Goal: Task Accomplishment & Management: Complete application form

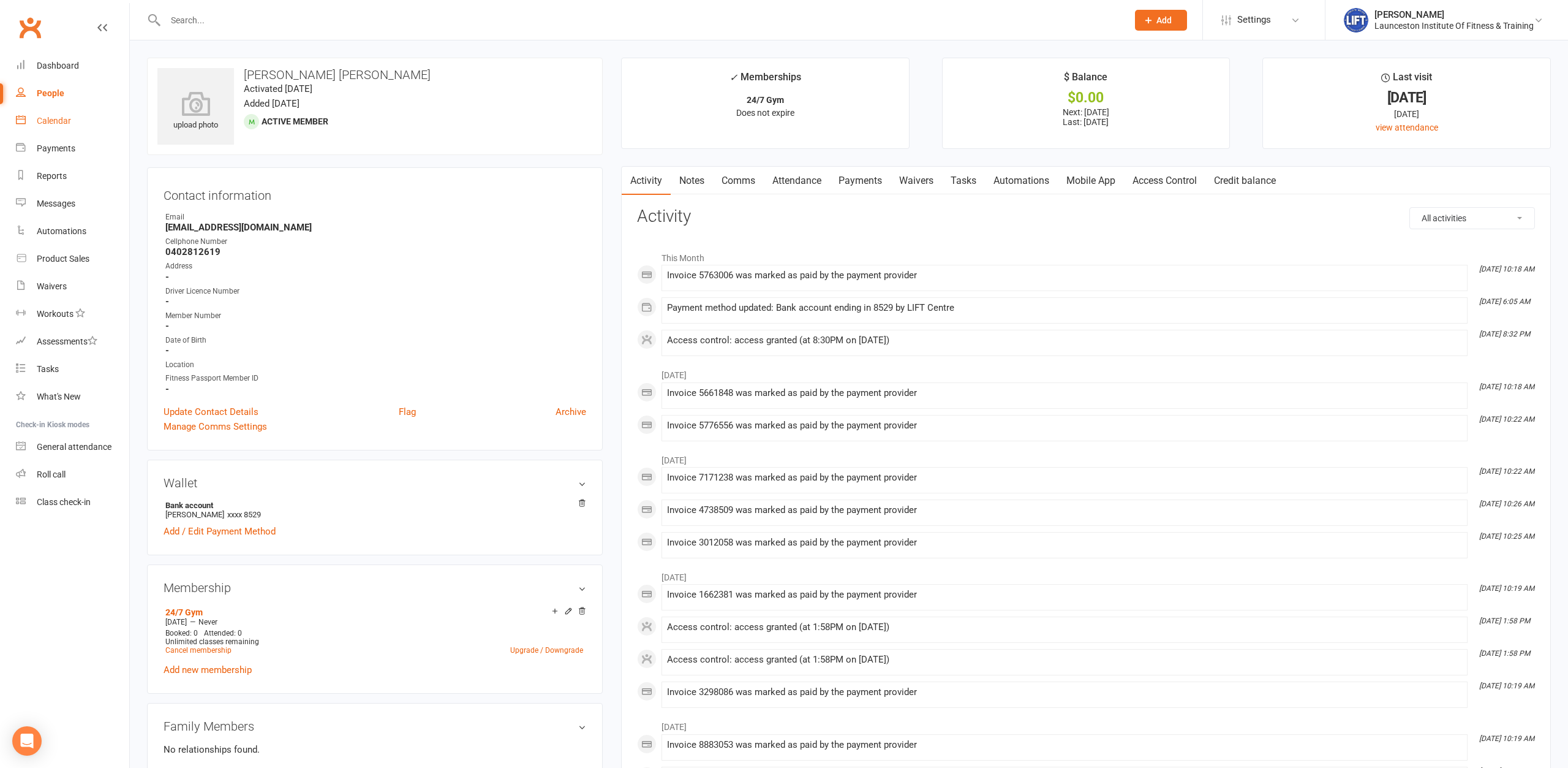
drag, startPoint x: 54, startPoint y: 117, endPoint x: 48, endPoint y: 118, distance: 6.1
click at [54, 117] on div "Calendar" at bounding box center [54, 120] width 35 height 10
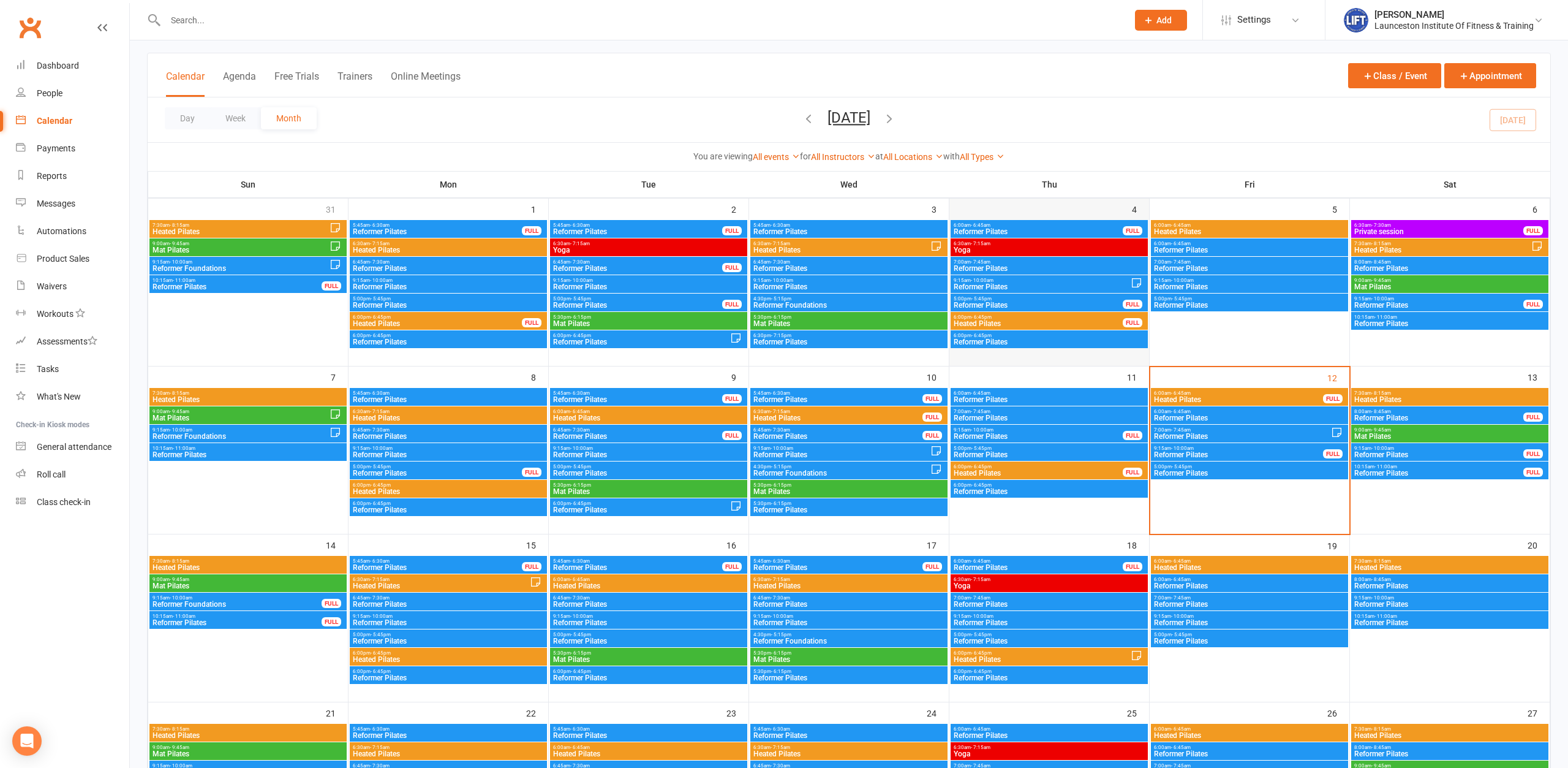
scroll to position [62, 0]
click at [1189, 430] on span "- 7:45am" at bounding box center [1180, 429] width 20 height 5
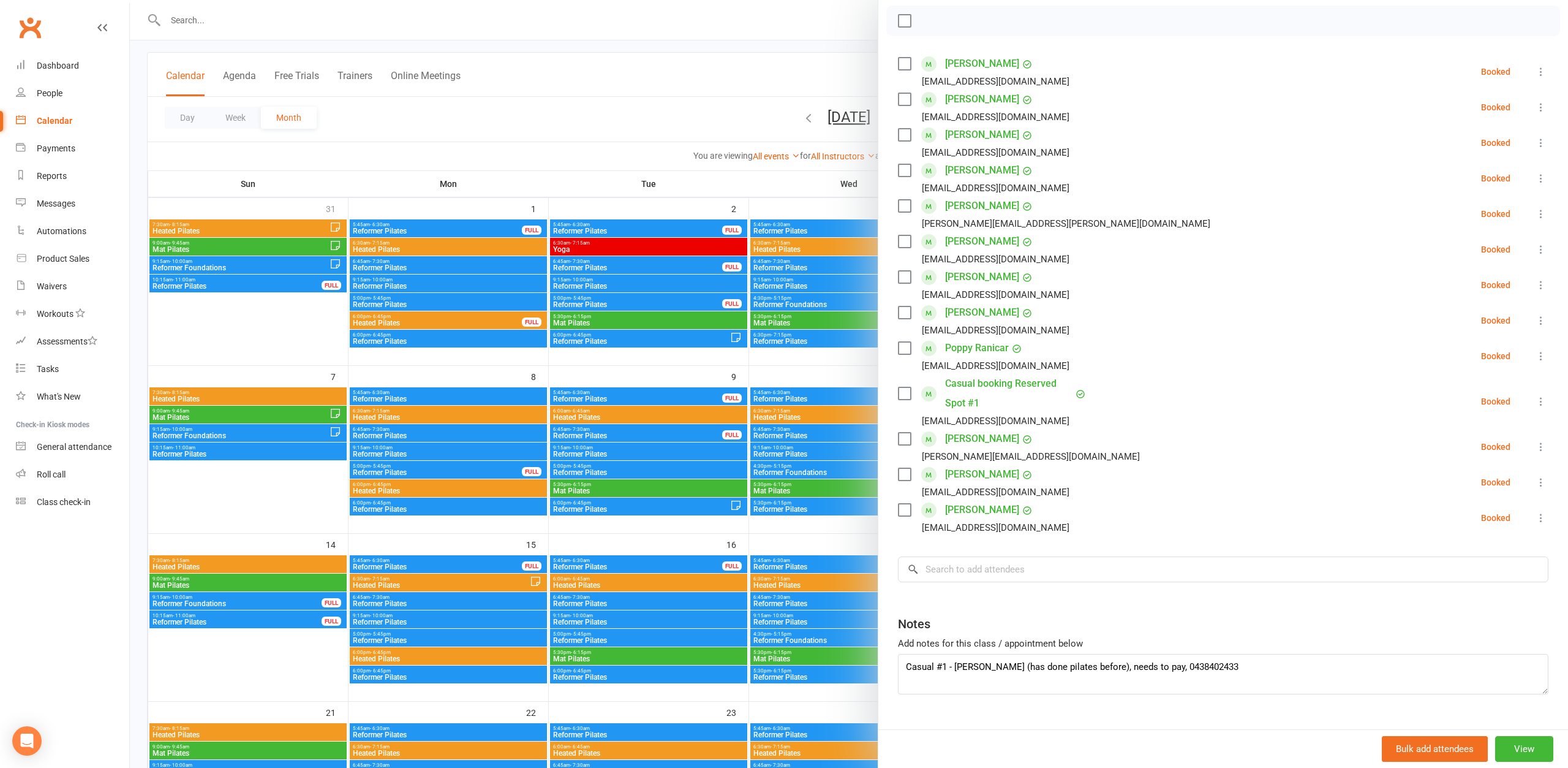
scroll to position [202, 0]
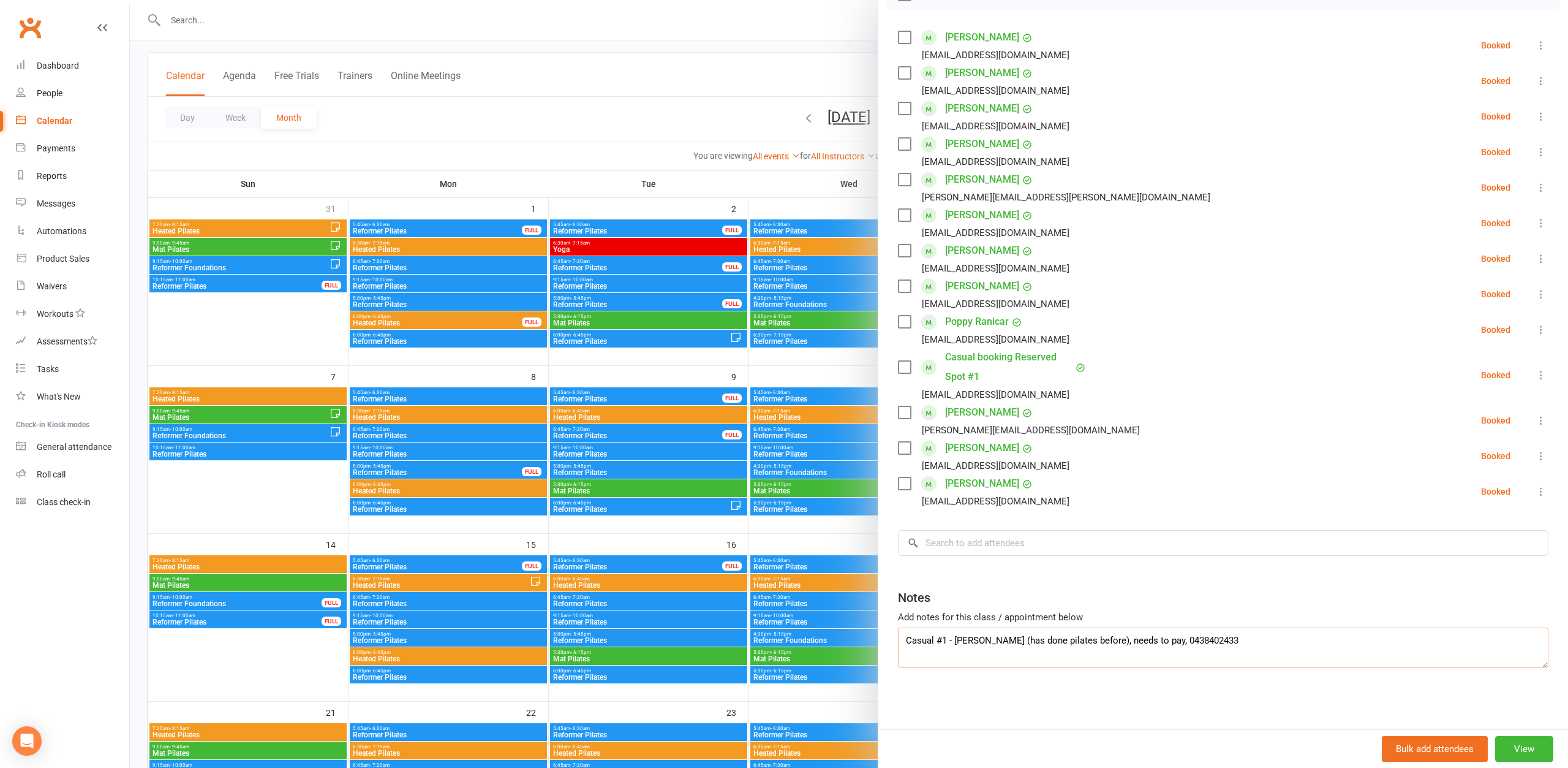
click at [1209, 643] on textarea "Casual #1 - [PERSON_NAME] (has done pilates before), needs to pay, 0438402433" at bounding box center [1223, 647] width 650 height 41
click at [1214, 611] on div "Add notes for this class / appointment below" at bounding box center [1223, 617] width 650 height 15
click at [1174, 586] on div "Notes" at bounding box center [1223, 594] width 650 height 30
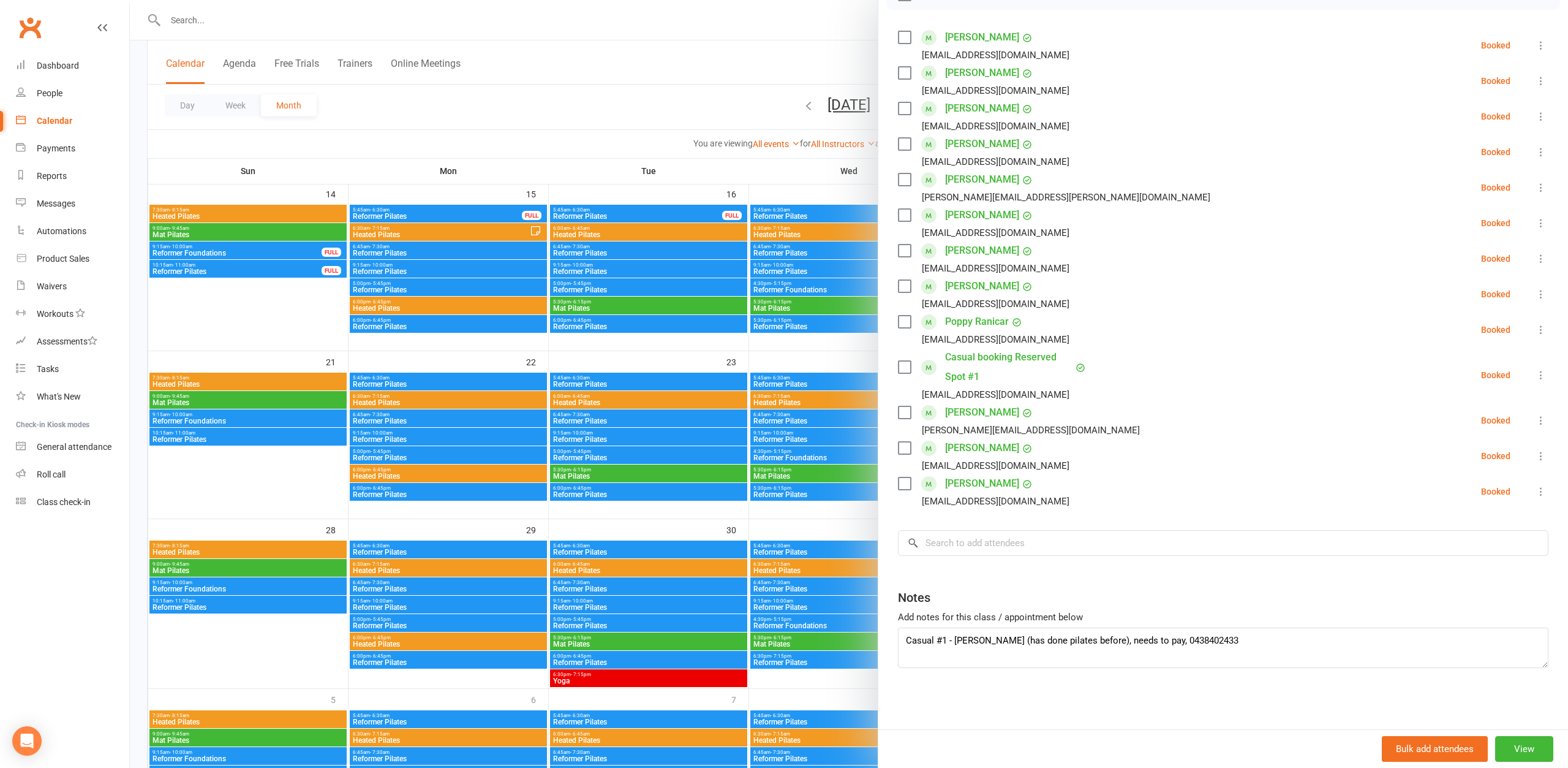
scroll to position [438, 0]
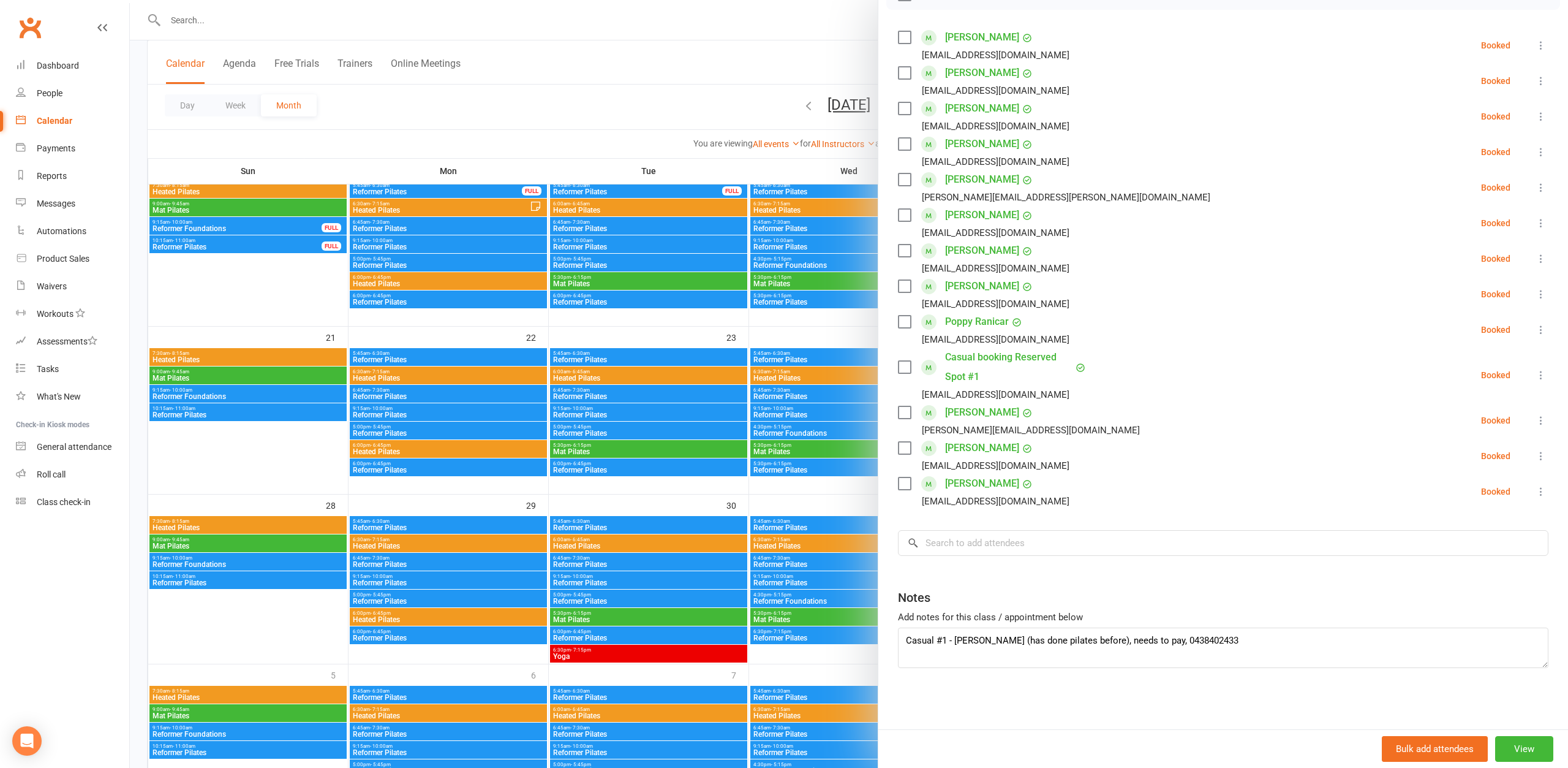
click at [1185, 572] on div "Class kiosk mode Roll call 7:00 AM - 7:45 AM, [DATE] with [PERSON_NAME] at Refo…" at bounding box center [1223, 291] width 690 height 877
click at [299, 31] on div at bounding box center [848, 384] width 1437 height 768
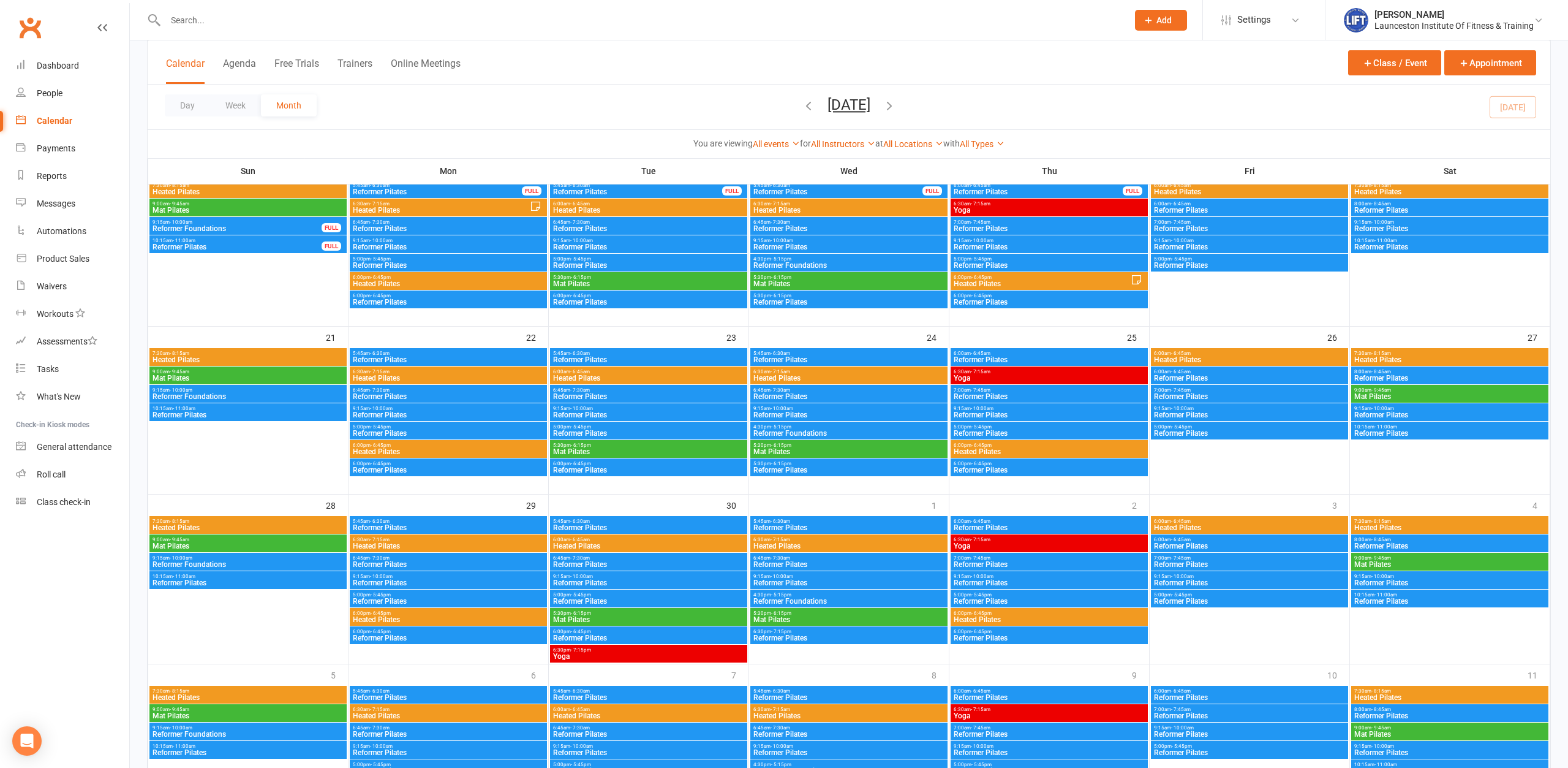
click at [295, 29] on input "text" at bounding box center [640, 20] width 957 height 17
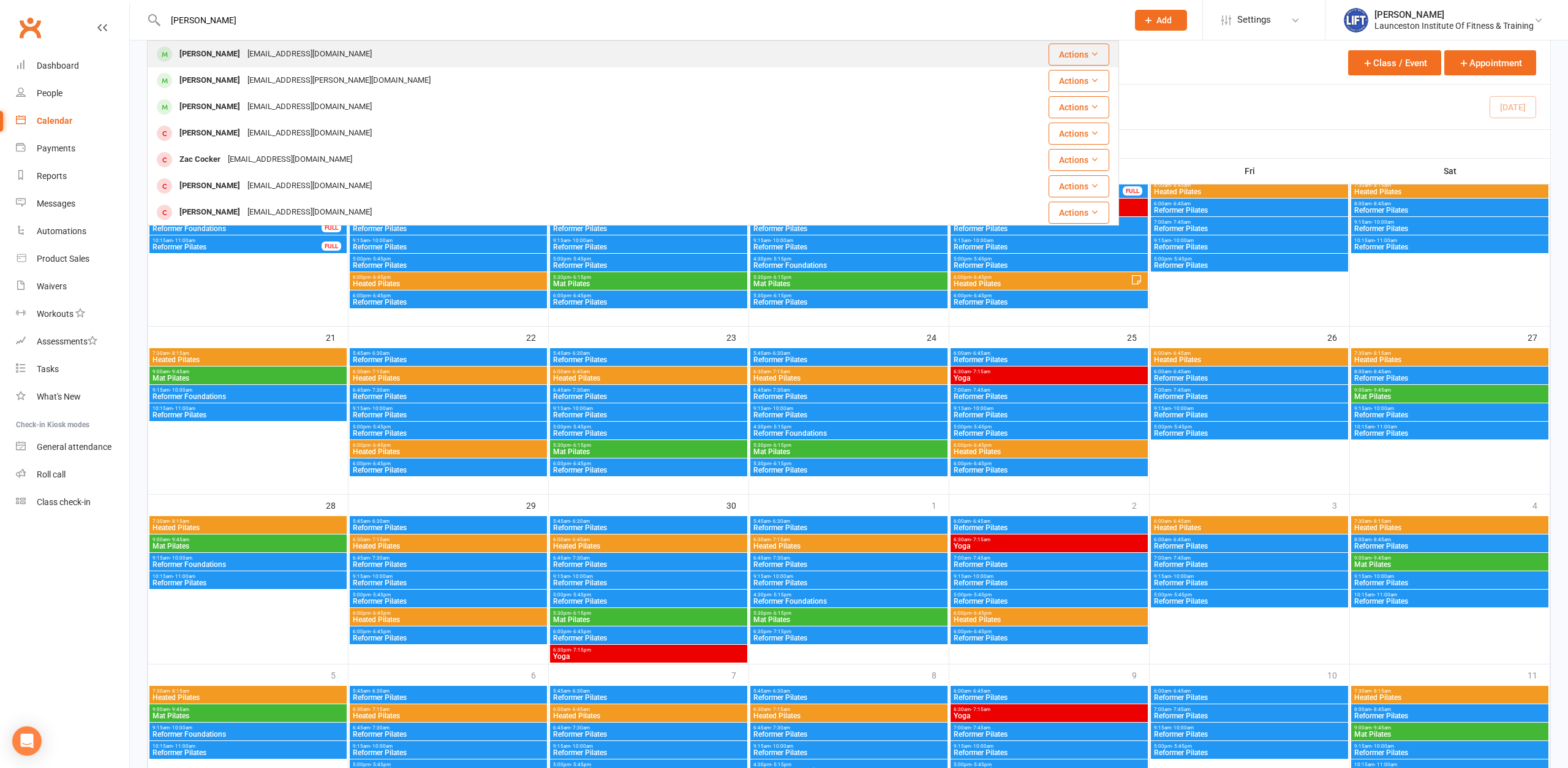
type input "[PERSON_NAME]"
click at [335, 58] on div "[EMAIL_ADDRESS][DOMAIN_NAME]" at bounding box center [309, 54] width 131 height 18
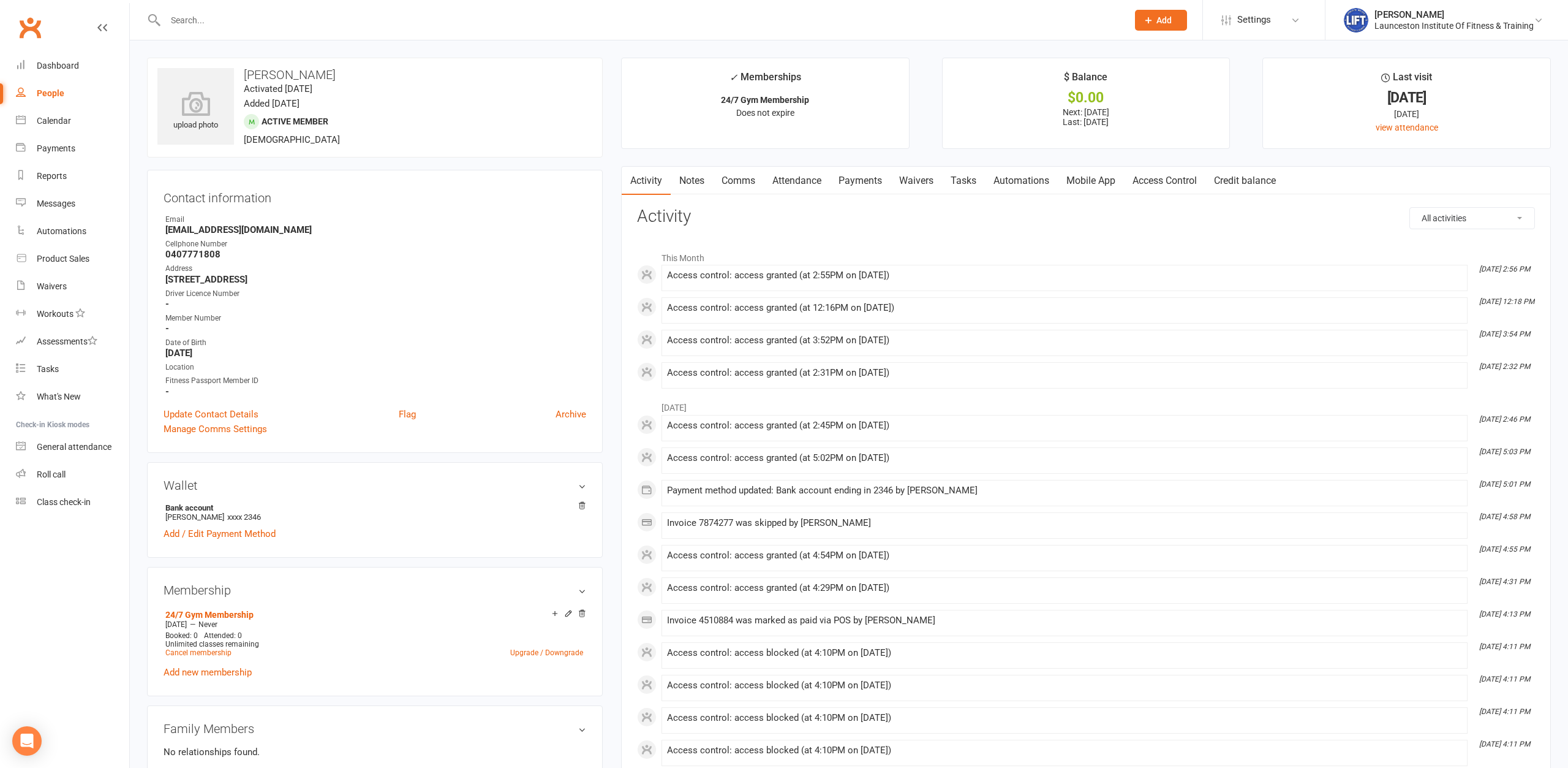
click at [875, 175] on link "Payments" at bounding box center [860, 181] width 61 height 29
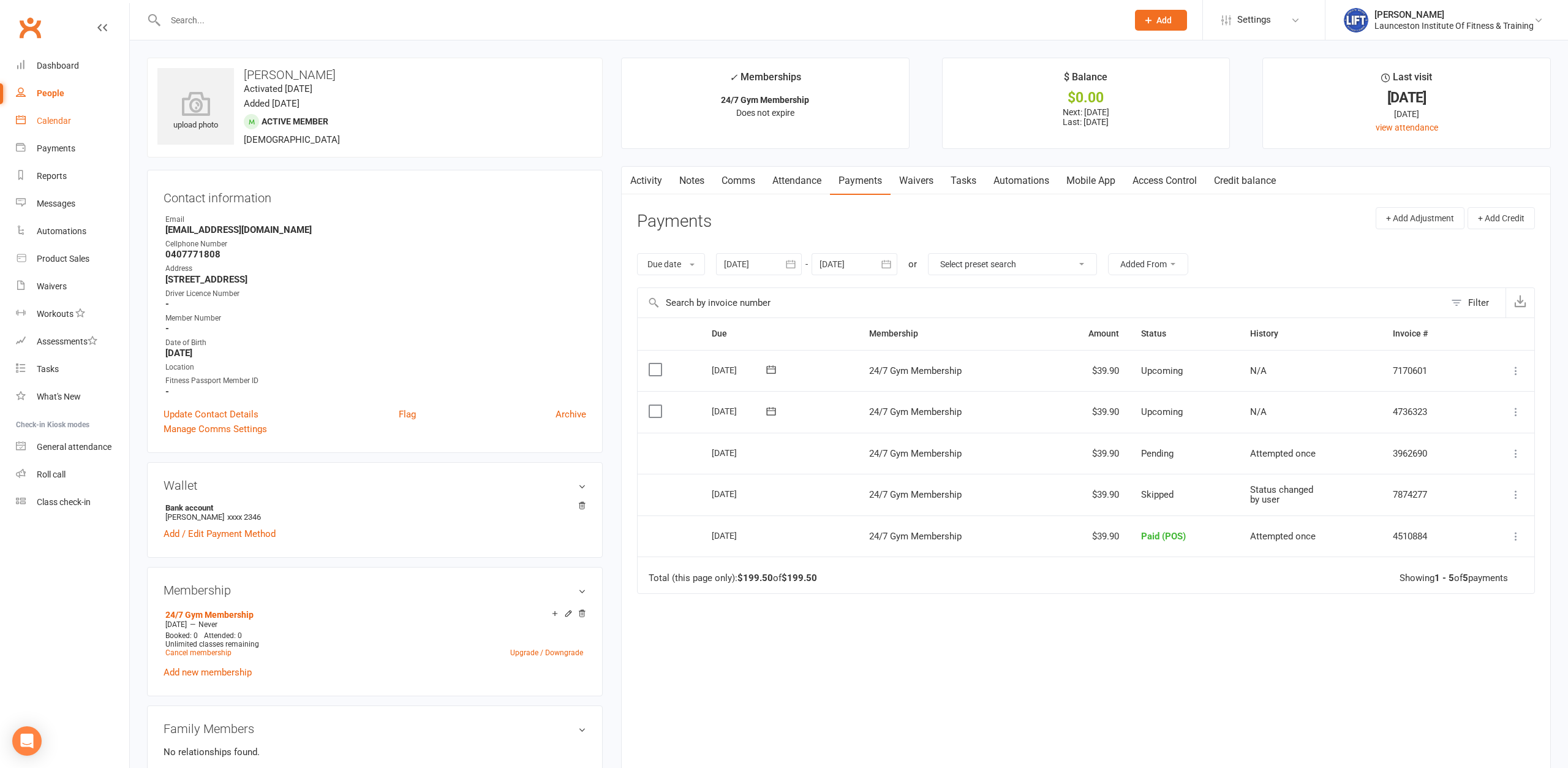
click at [37, 118] on div "Calendar" at bounding box center [54, 120] width 35 height 10
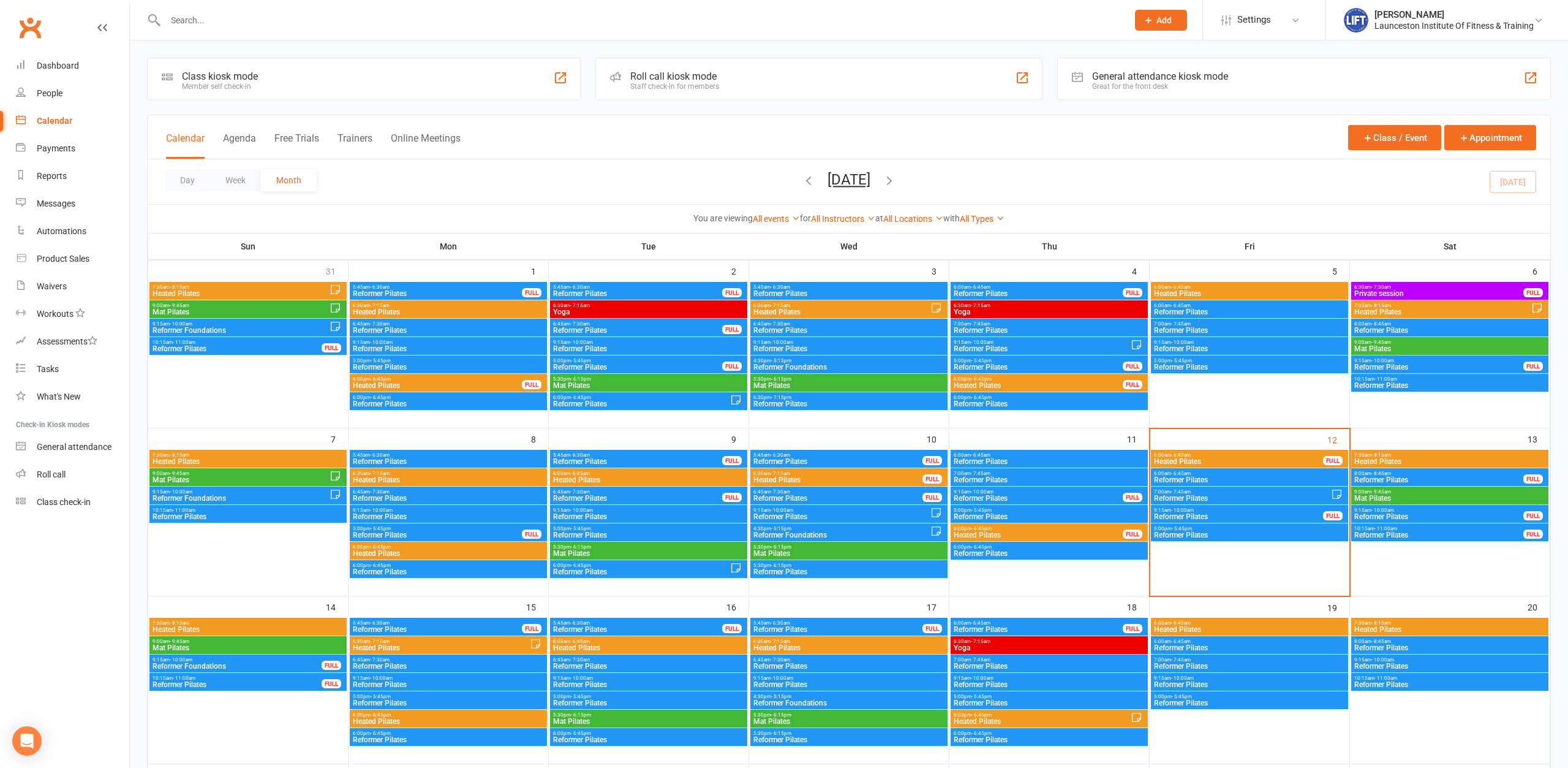
click at [354, 25] on input "text" at bounding box center [640, 20] width 957 height 17
click at [350, 11] on input "text" at bounding box center [640, 20] width 957 height 17
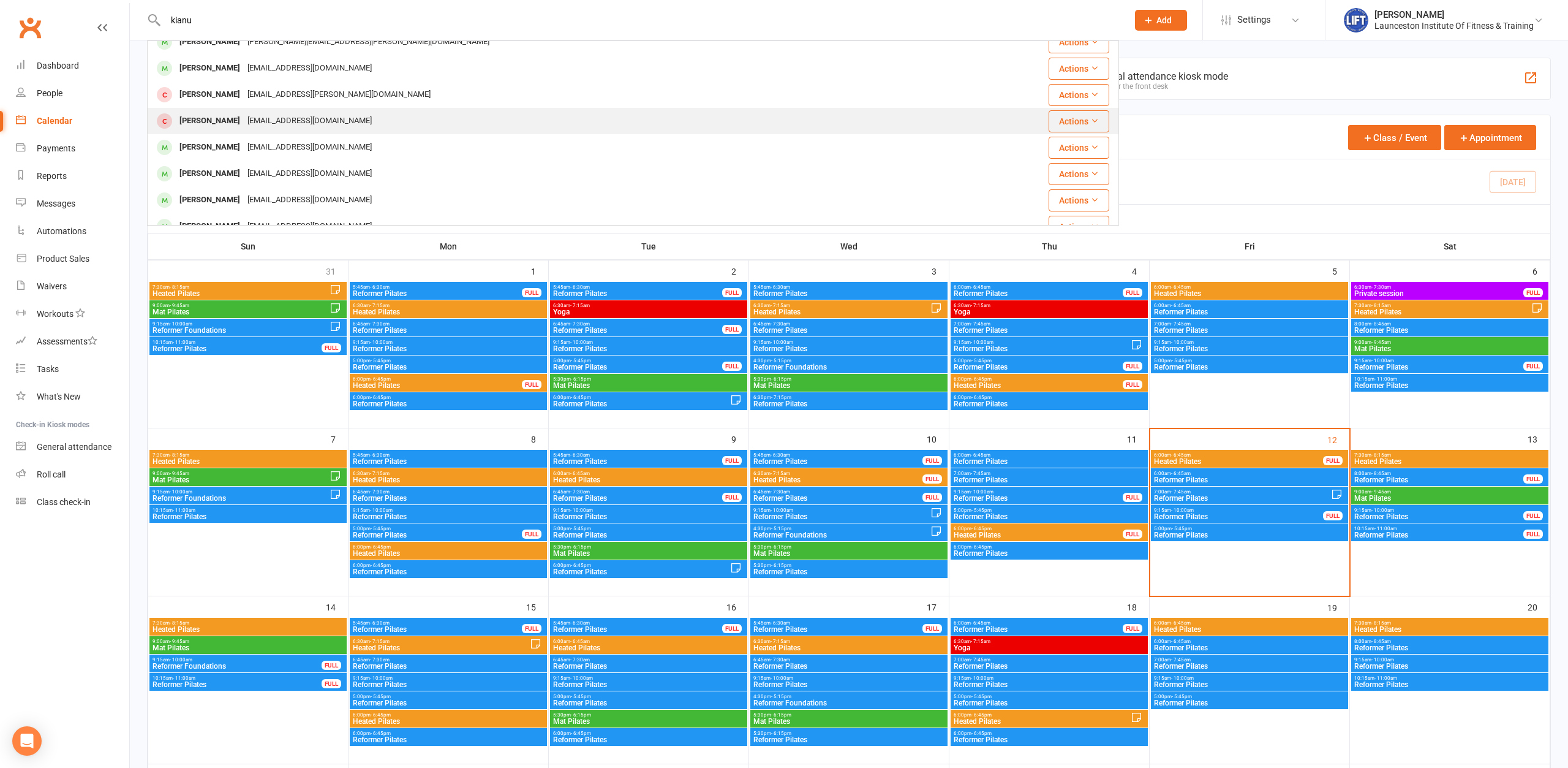
scroll to position [67, 0]
type input "kianu"
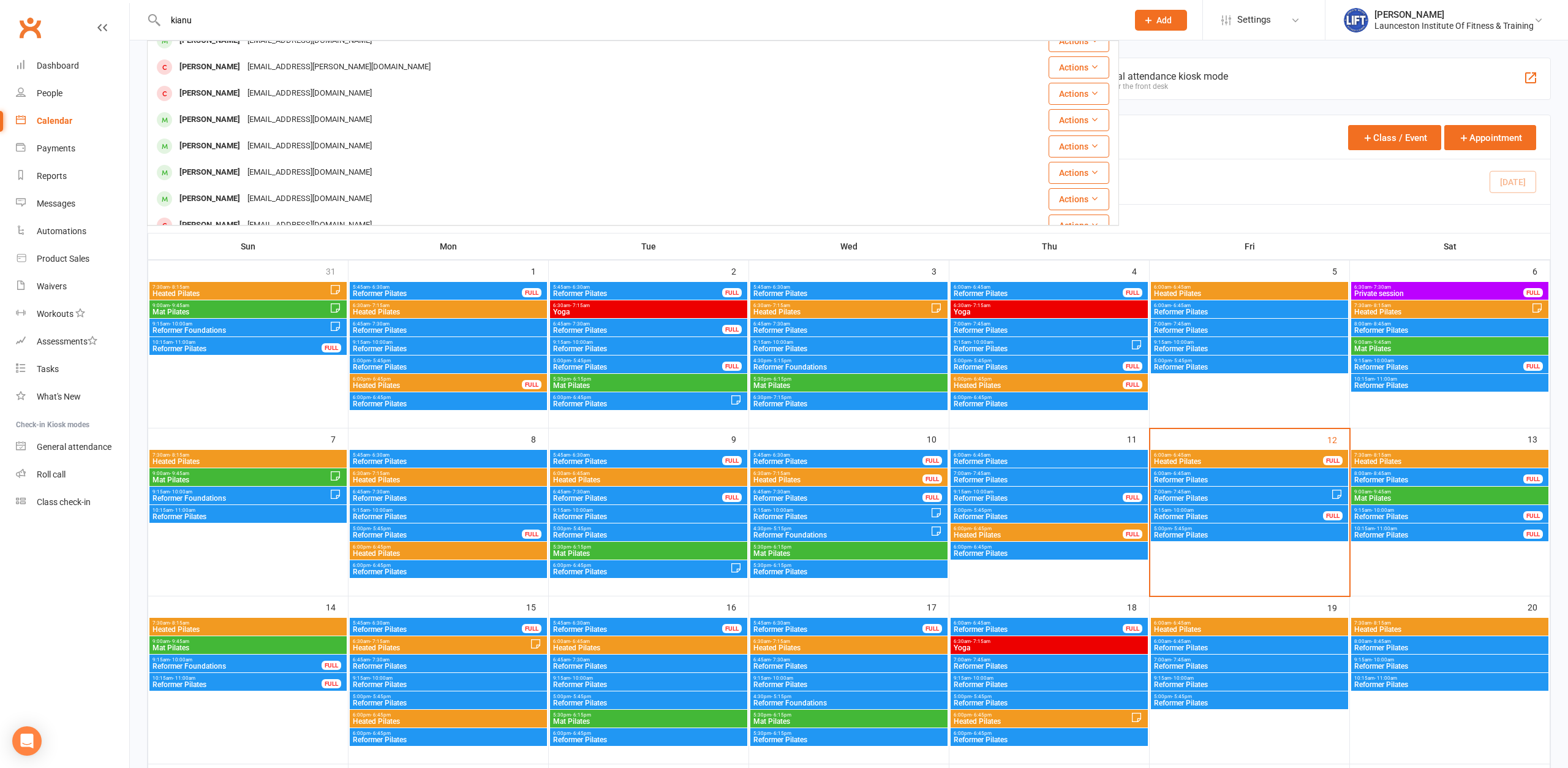
click at [279, 117] on div "[EMAIL_ADDRESS][DOMAIN_NAME]" at bounding box center [309, 119] width 131 height 18
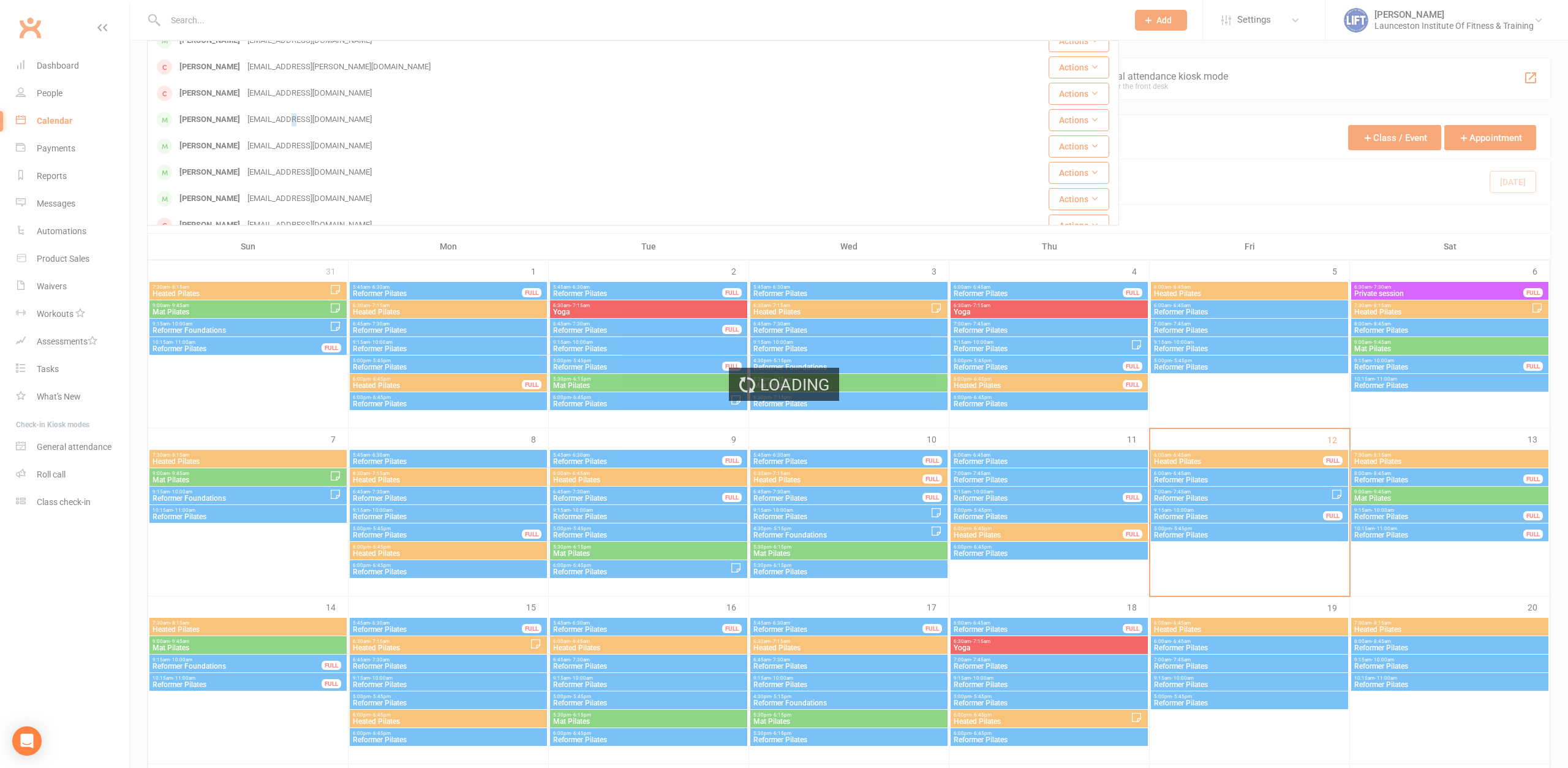
scroll to position [0, 0]
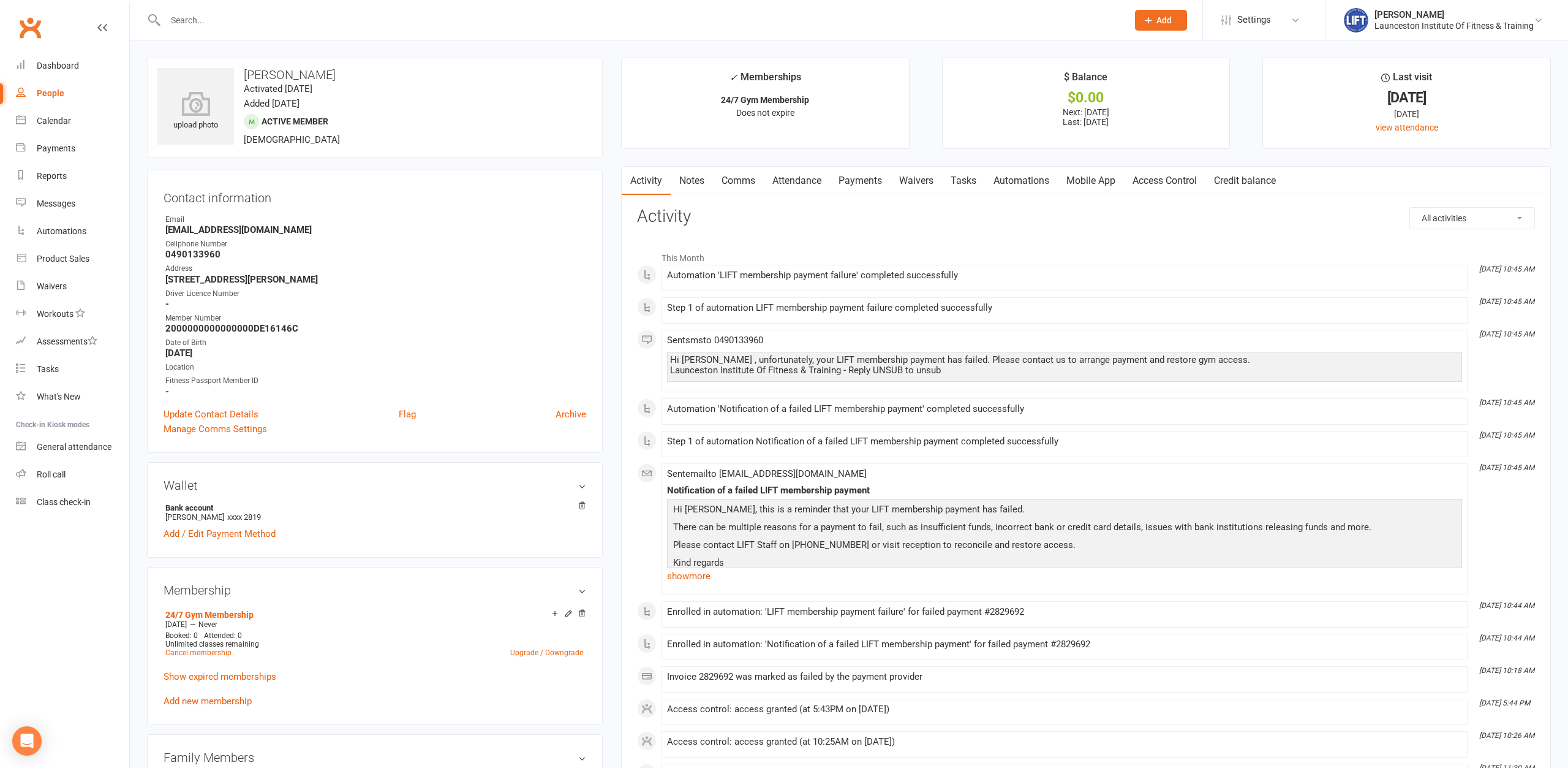
click at [847, 182] on link "Payments" at bounding box center [860, 181] width 61 height 29
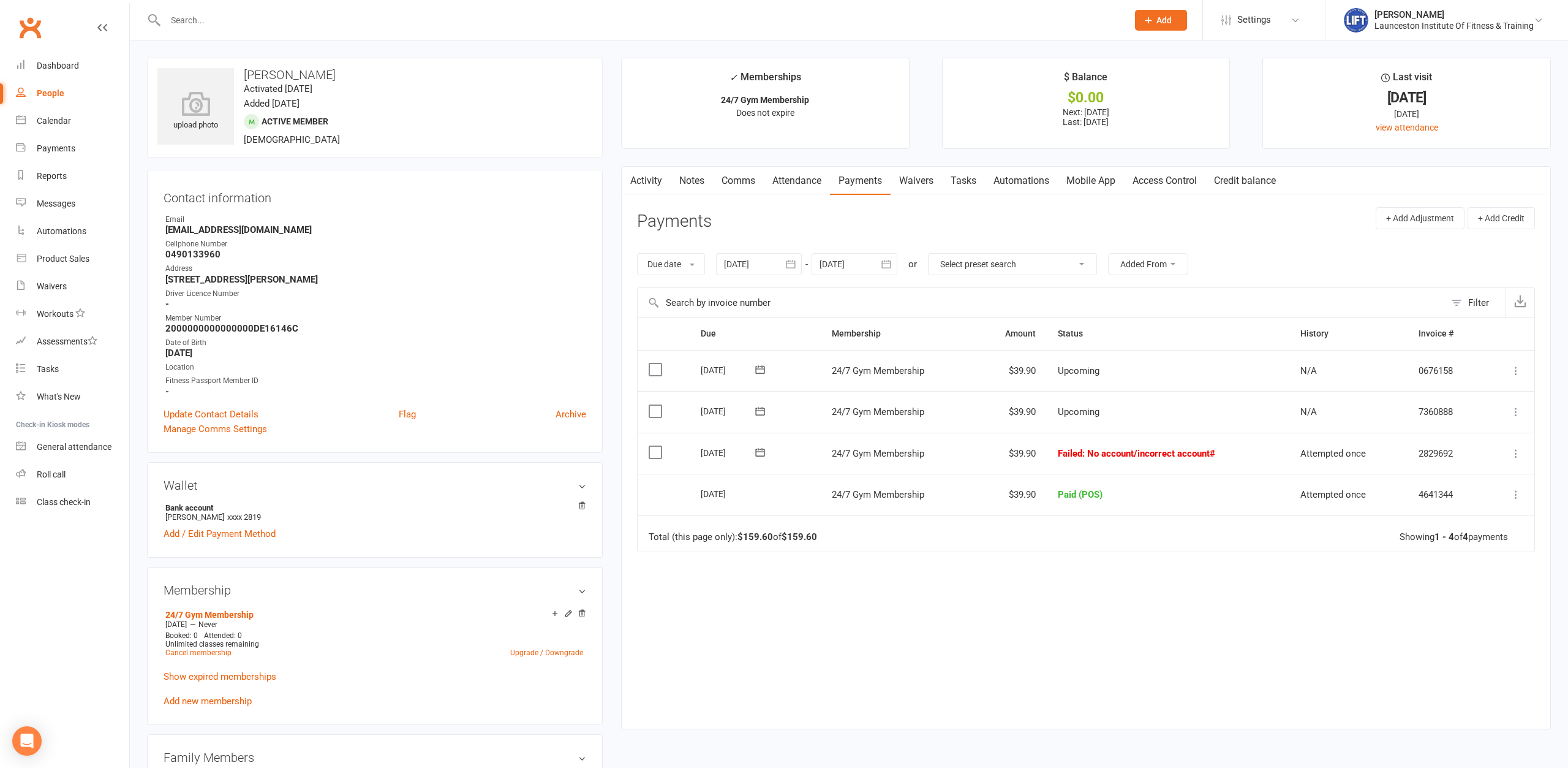
click at [759, 261] on div at bounding box center [758, 265] width 86 height 22
click at [738, 292] on icon "button" at bounding box center [735, 293] width 9 height 10
click at [800, 365] on button "05" at bounding box center [793, 363] width 26 height 22
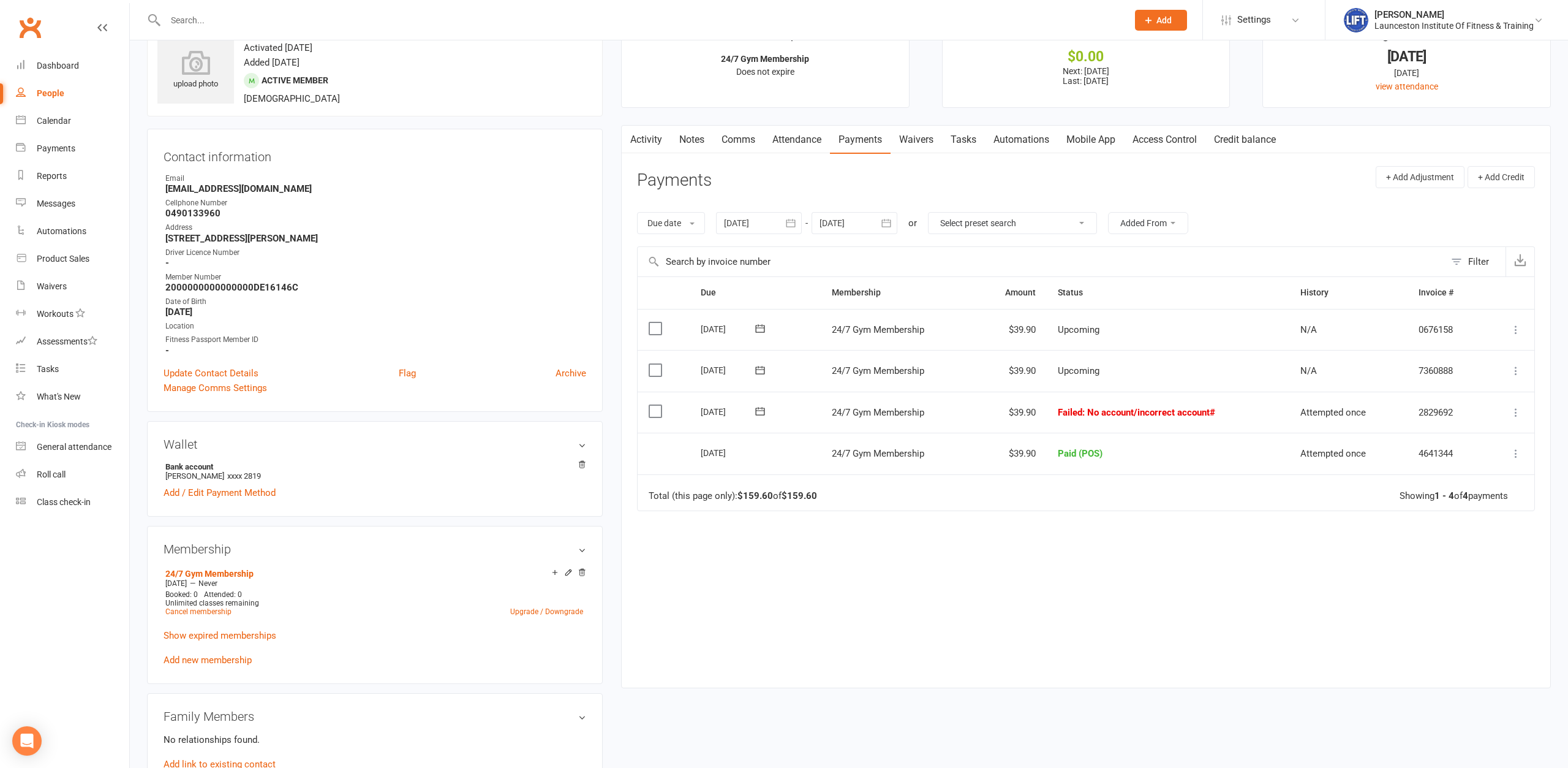
scroll to position [62, 0]
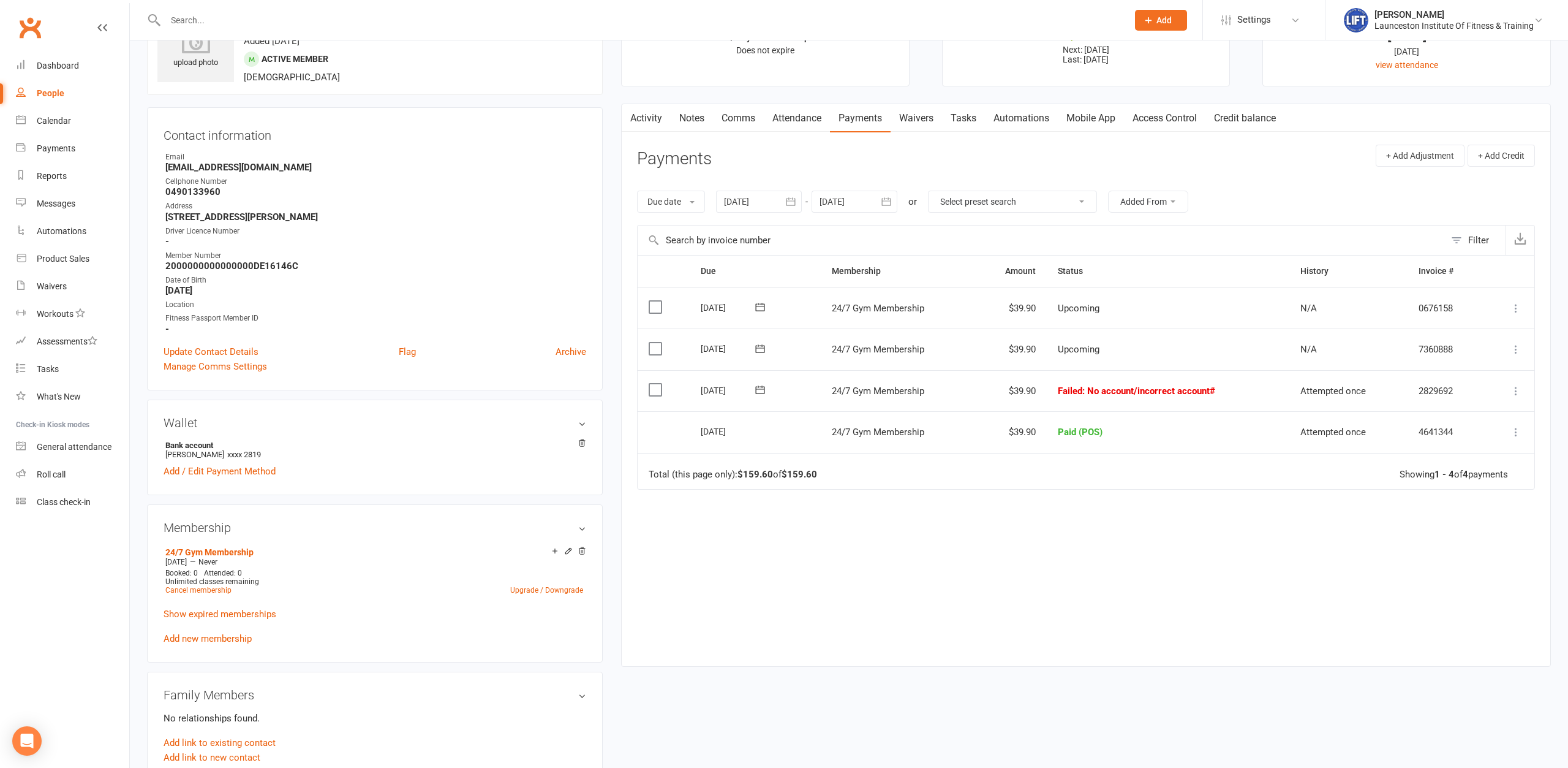
click at [890, 526] on div "Due Contact Membership Amount Status History Invoice # Select this [DATE] [PERS…" at bounding box center [1086, 451] width 898 height 393
click at [762, 212] on div at bounding box center [758, 202] width 86 height 22
click at [739, 228] on icon "button" at bounding box center [735, 230] width 9 height 10
click at [814, 310] on button "08" at bounding box center [819, 301] width 26 height 22
type input "[DATE]"
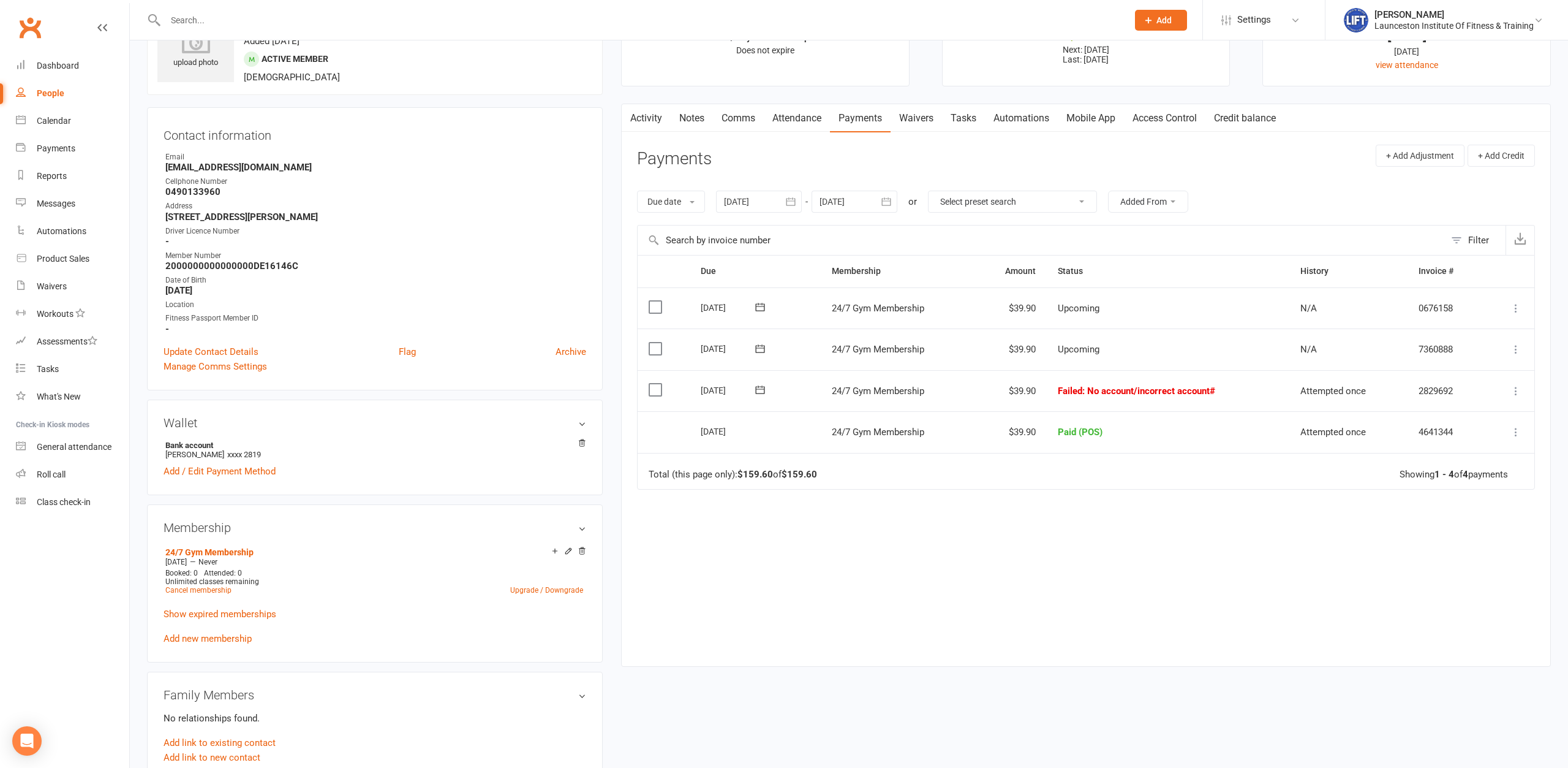
click at [904, 559] on div "Due Contact Membership Amount Status History Invoice # Select this [DATE] [PERS…" at bounding box center [1086, 451] width 898 height 393
click at [952, 547] on div "Due Contact Membership Amount Status History Invoice # Select this [DATE] [PERS…" at bounding box center [1086, 451] width 898 height 393
drag, startPoint x: 1235, startPoint y: 386, endPoint x: 1053, endPoint y: 402, distance: 182.7
click at [1057, 387] on td "Failed : No account/incorrect account#" at bounding box center [1168, 391] width 243 height 42
click at [1097, 508] on div "Due Contact Membership Amount Status History Invoice # Select this [DATE] [PERS…" at bounding box center [1086, 451] width 898 height 393
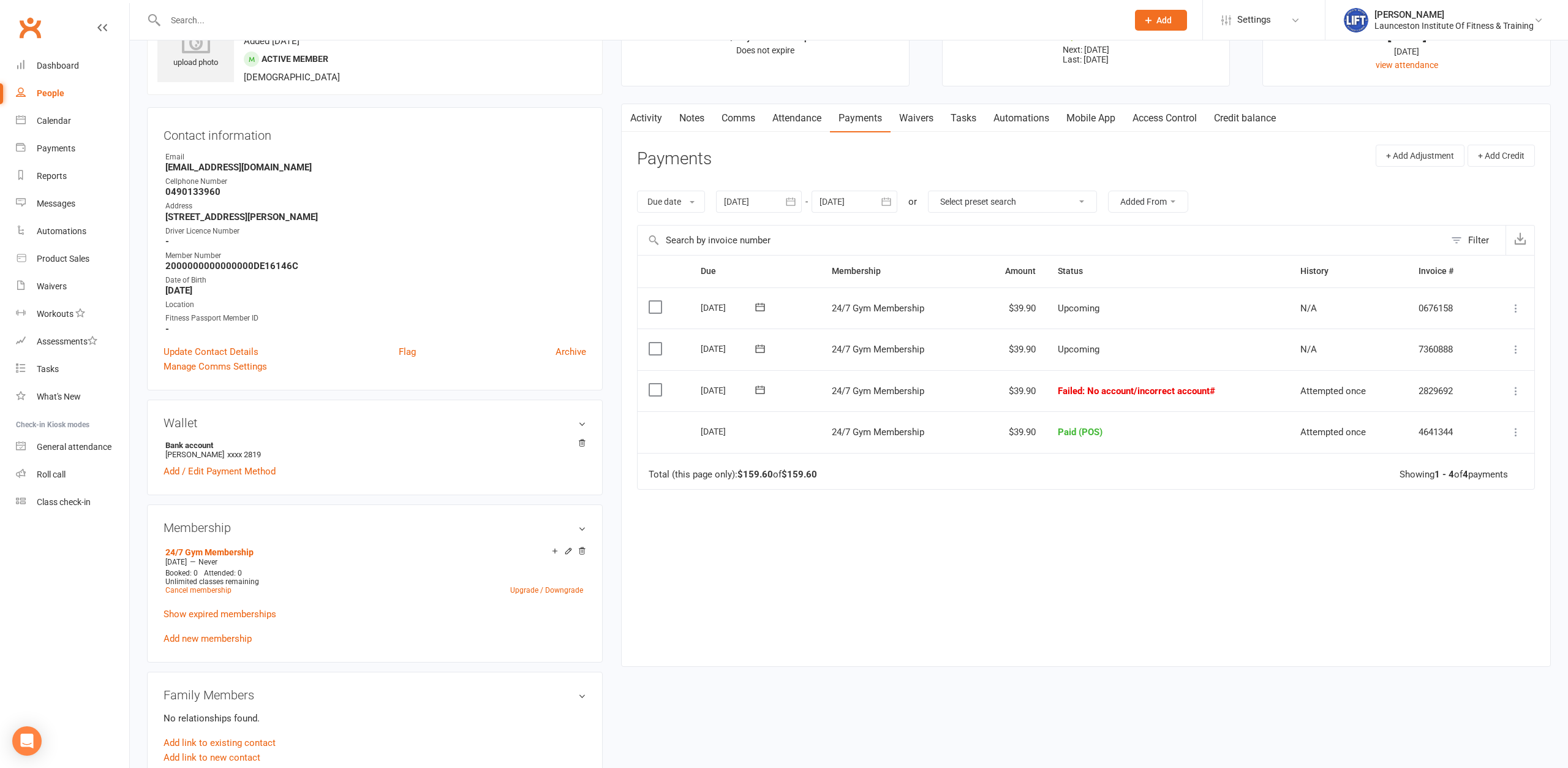
drag, startPoint x: 1222, startPoint y: 394, endPoint x: 1050, endPoint y: 406, distance: 172.4
click at [1050, 406] on td "Failed : No account/incorrect account#" at bounding box center [1168, 391] width 243 height 42
click at [1020, 509] on div "Due Contact Membership Amount Status History Invoice # Select this [DATE] [PERS…" at bounding box center [1086, 451] width 898 height 393
click at [253, 470] on link "Add / Edit Payment Method" at bounding box center [220, 470] width 112 height 15
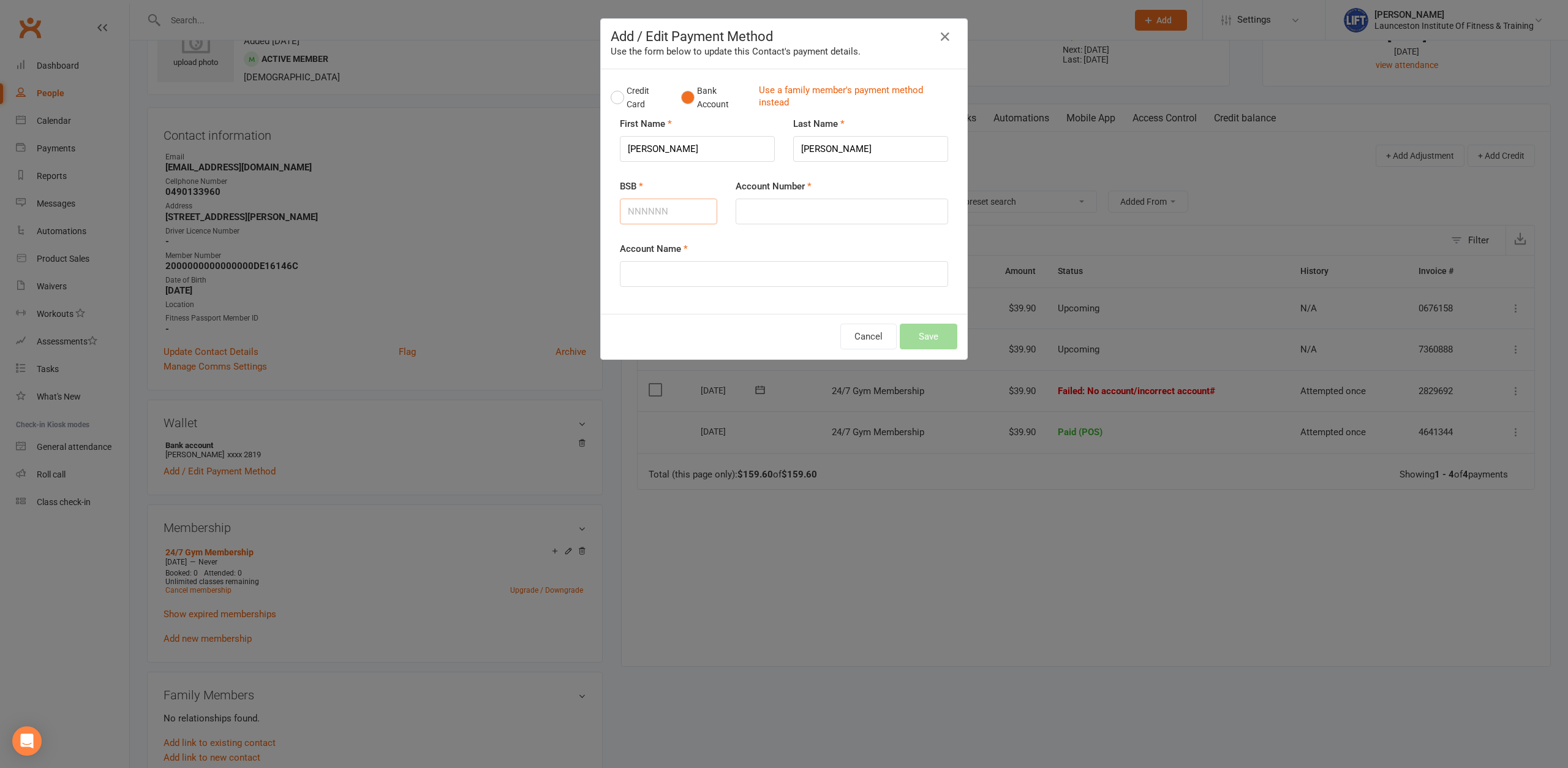
click at [679, 213] on input "BSB" at bounding box center [668, 212] width 98 height 26
type input "807009"
type input "30282819"
click at [813, 266] on input "Account Name" at bounding box center [784, 274] width 328 height 26
type input "[PERSON_NAME]"
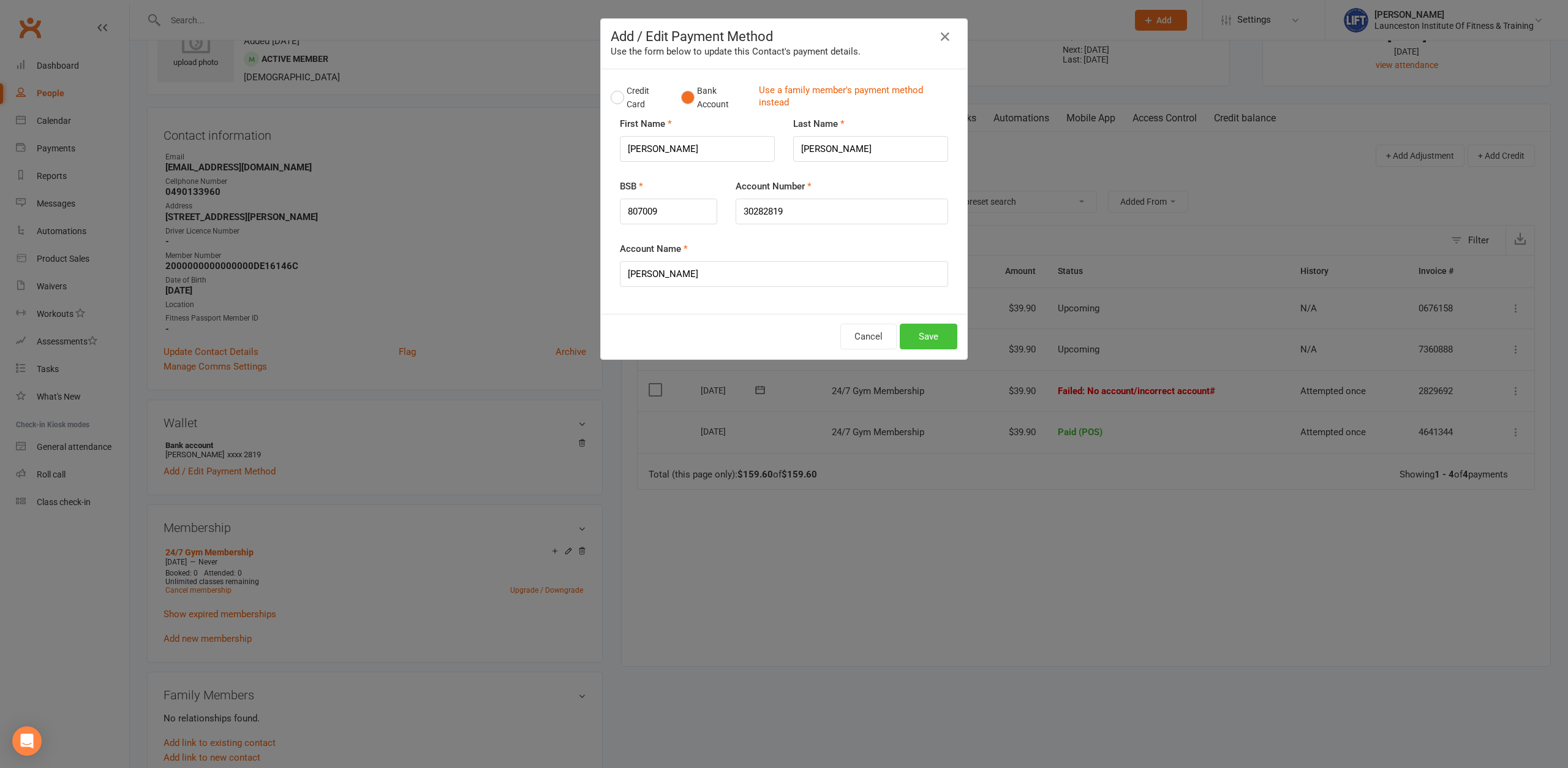
click at [922, 337] on button "Save" at bounding box center [928, 336] width 58 height 26
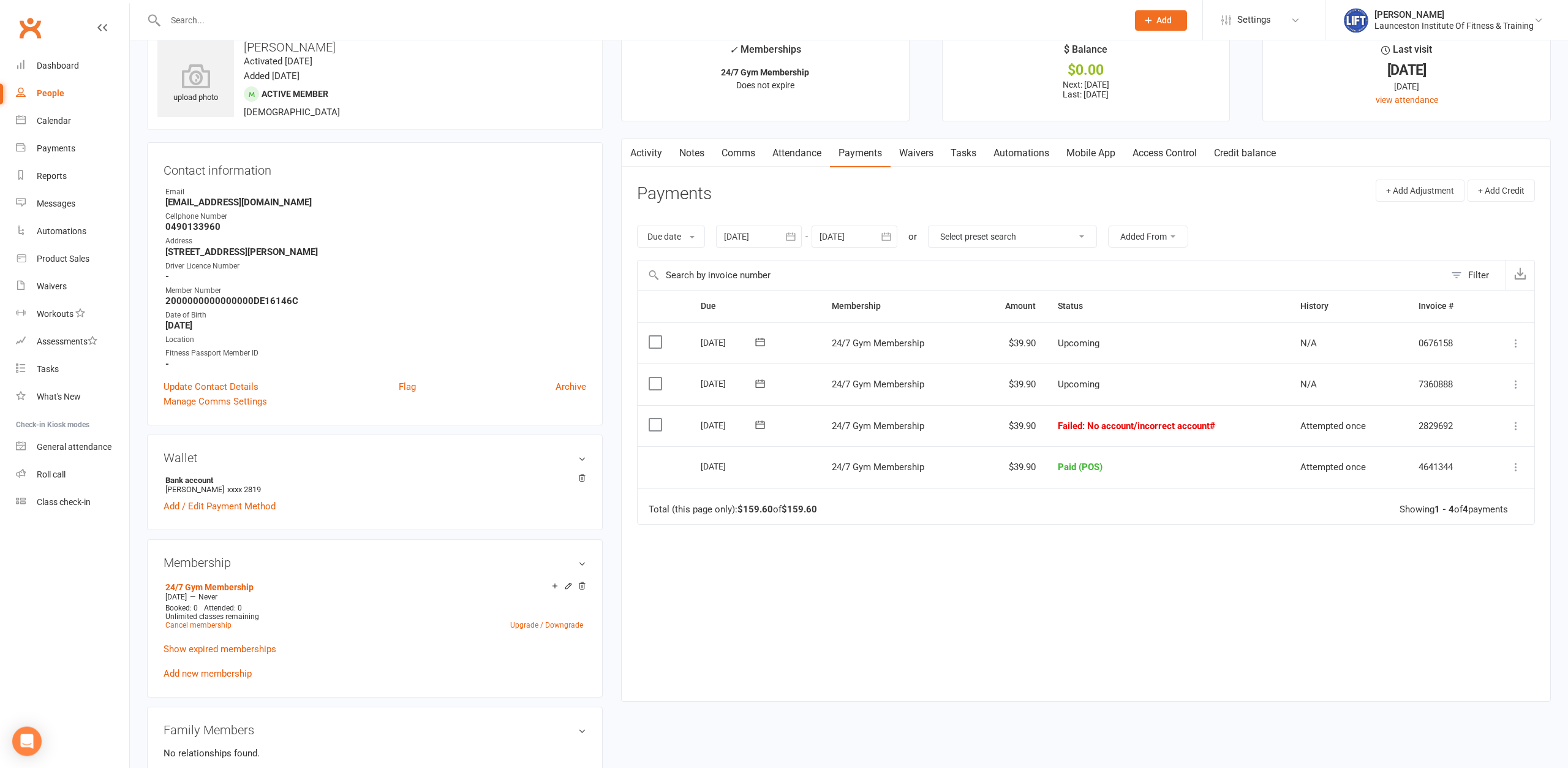
scroll to position [0, 0]
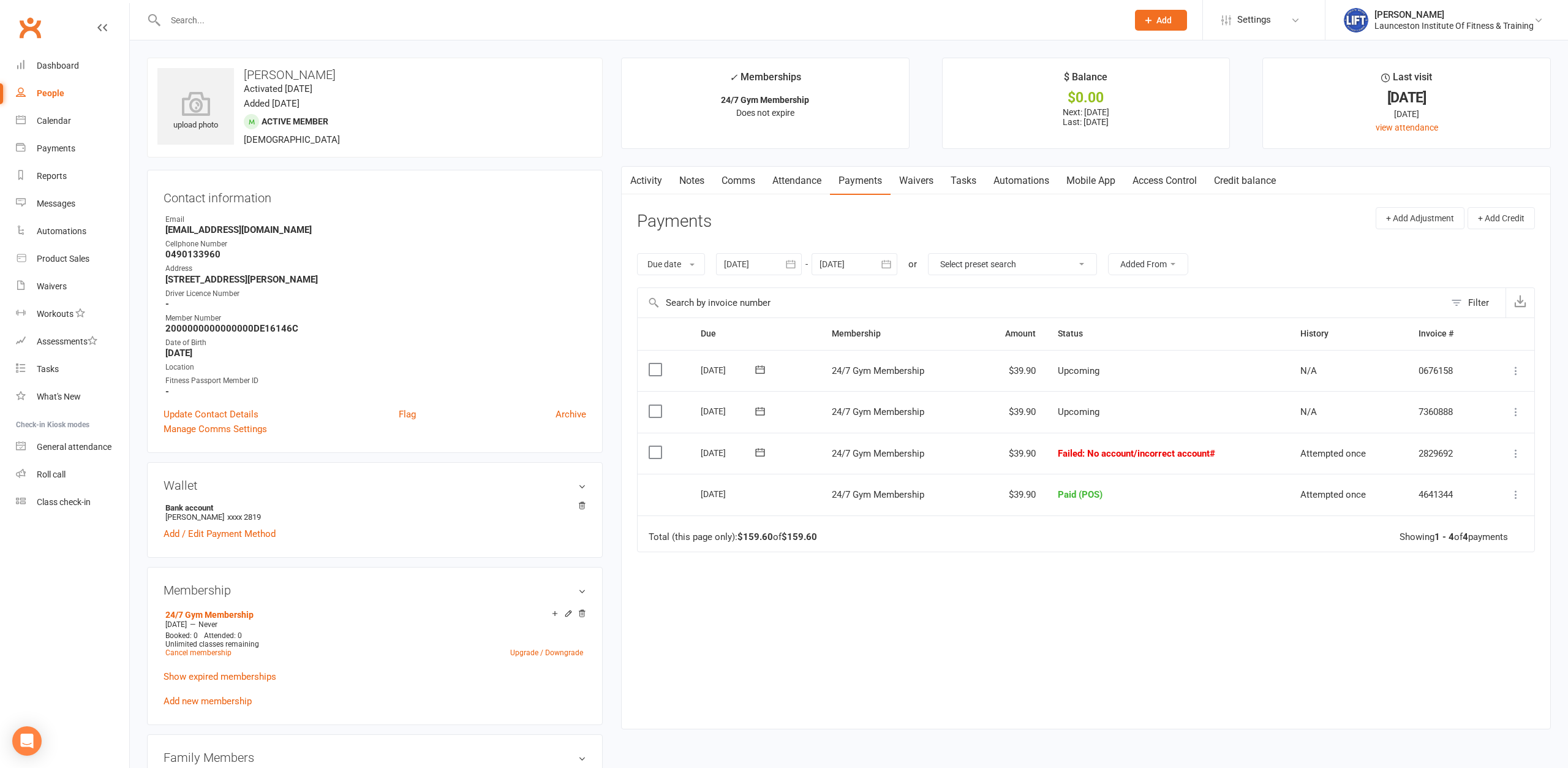
drag, startPoint x: 1268, startPoint y: 451, endPoint x: 995, endPoint y: 451, distance: 273.0
click at [995, 451] on tr "Select this [DATE] [PERSON_NAME] 24/7 Gym Membership $39.90 Failed : No account…" at bounding box center [1085, 453] width 896 height 42
click at [992, 451] on td "$39.90" at bounding box center [1010, 453] width 71 height 42
drag, startPoint x: 1227, startPoint y: 449, endPoint x: 994, endPoint y: 455, distance: 233.1
click at [994, 455] on tr "Select this [DATE] [PERSON_NAME] 24/7 Gym Membership $39.90 Failed : No account…" at bounding box center [1085, 453] width 896 height 42
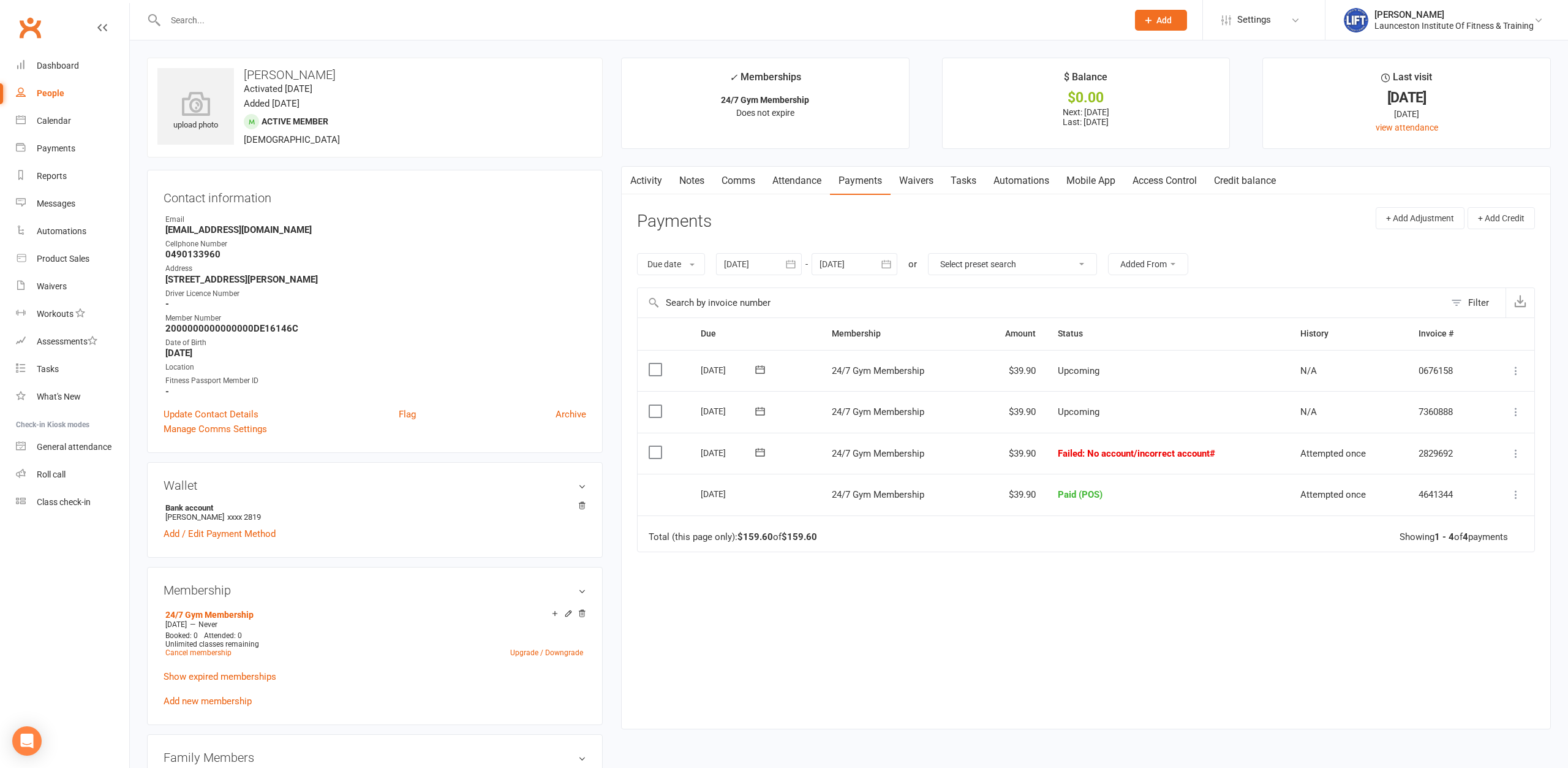
click at [982, 445] on td "$39.90" at bounding box center [1010, 453] width 71 height 42
drag, startPoint x: 997, startPoint y: 445, endPoint x: 1233, endPoint y: 457, distance: 236.3
click at [1228, 454] on tr "Select this [DATE] [PERSON_NAME] 24/7 Gym Membership $39.90 Failed : No account…" at bounding box center [1085, 453] width 896 height 42
click at [1242, 457] on td "Failed : No account/incorrect account#" at bounding box center [1168, 453] width 243 height 42
click at [1513, 453] on icon at bounding box center [1515, 453] width 12 height 12
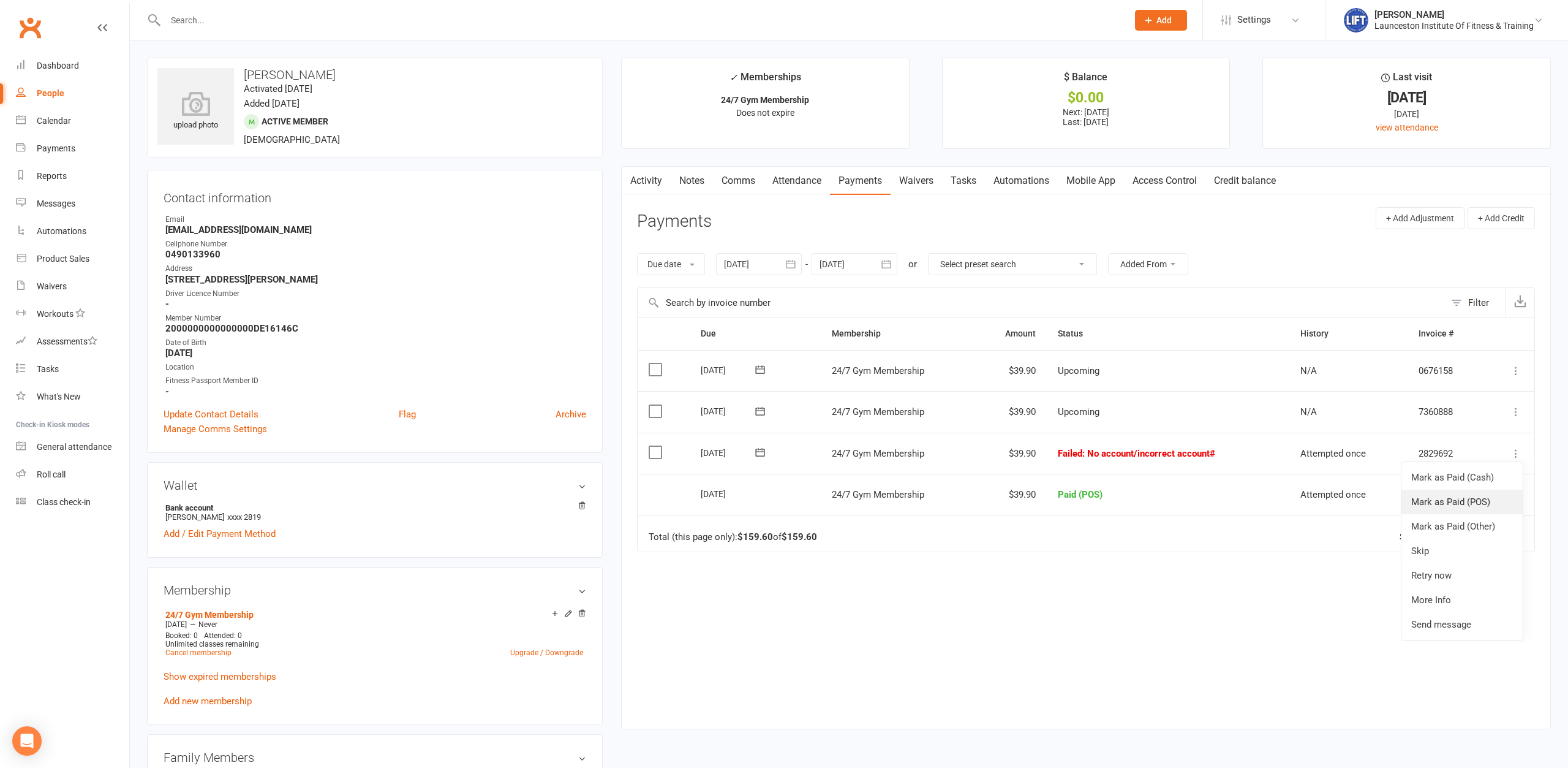
click at [1464, 499] on link "Mark as Paid (POS)" at bounding box center [1462, 502] width 121 height 24
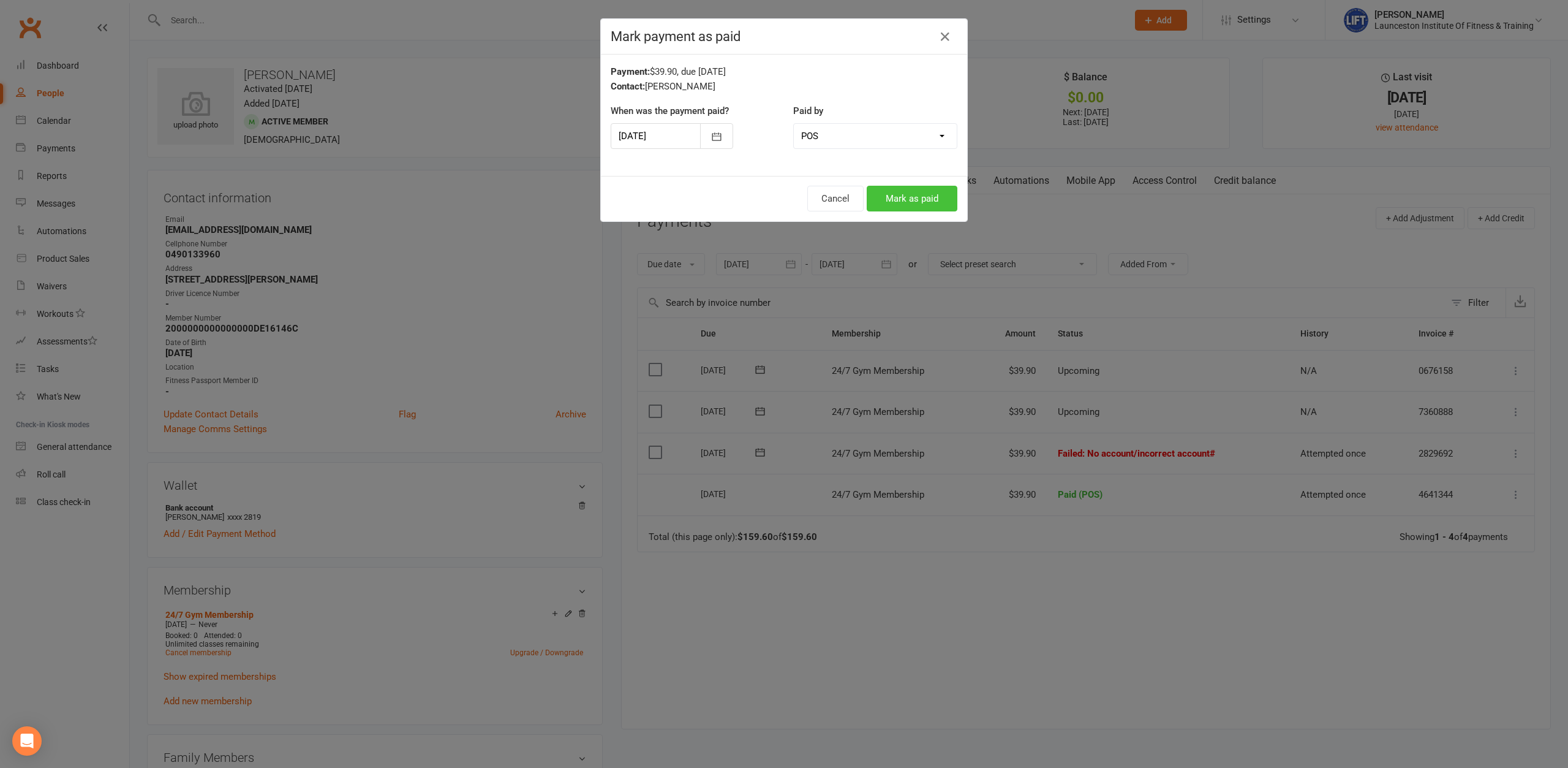
click at [929, 203] on button "Mark as paid" at bounding box center [911, 199] width 91 height 26
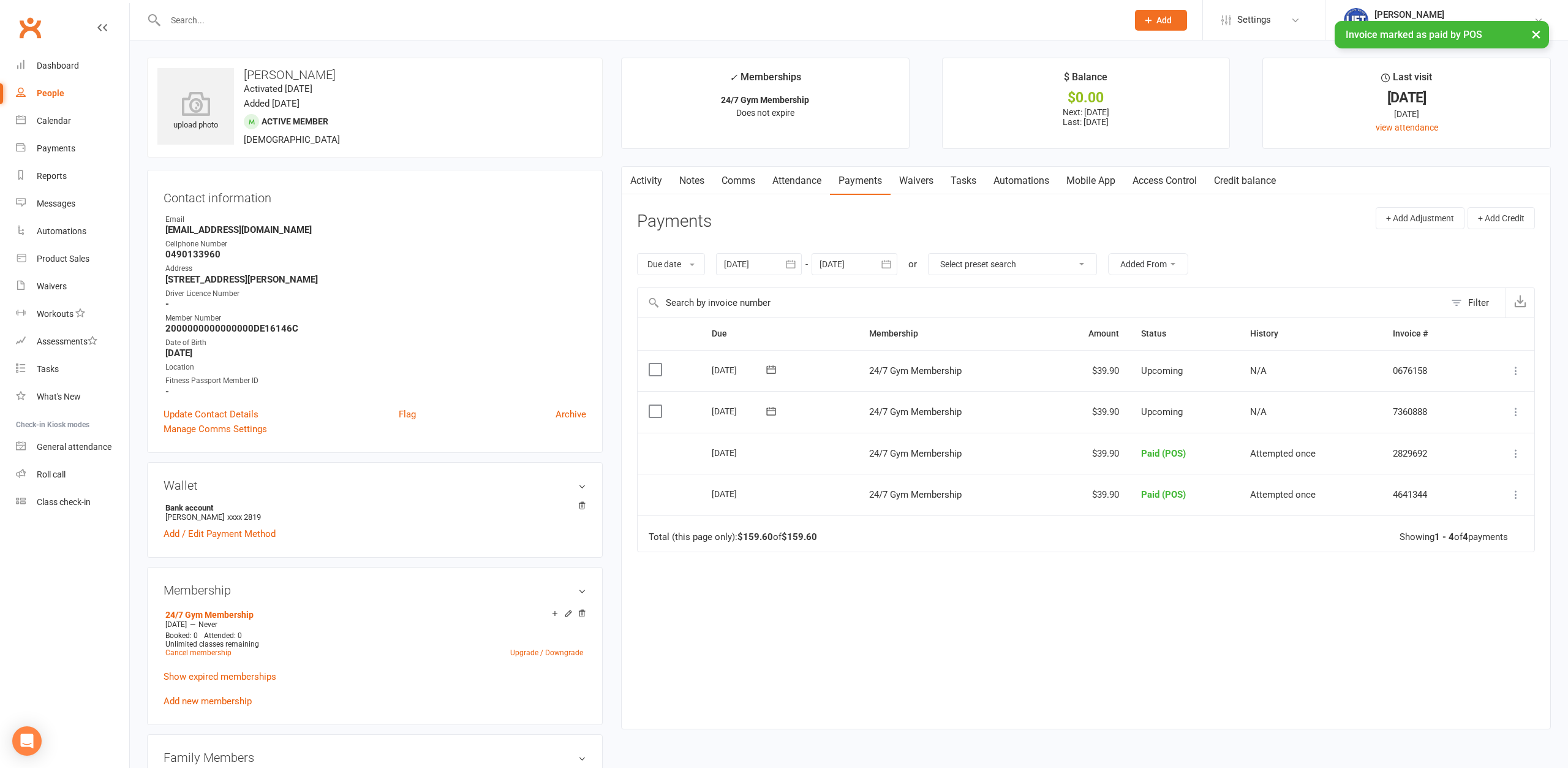
click at [593, 181] on div "Contact information Owner Email [EMAIL_ADDRESS][DOMAIN_NAME] Cellphone Number […" at bounding box center [374, 310] width 456 height 283
click at [594, 182] on div "Contact information Owner Email [EMAIL_ADDRESS][DOMAIN_NAME] Cellphone Number […" at bounding box center [374, 310] width 456 height 283
click at [608, 153] on div "upload photo [PERSON_NAME] Activated [DATE] Added [DATE] Active member [DEMOGRA…" at bounding box center [374, 768] width 474 height 1420
click at [499, 170] on contact-information "upload photo [PERSON_NAME] Activated [DATE] Added [DATE] Active member [DEMOGRA…" at bounding box center [374, 255] width 456 height 395
click at [291, 18] on input "text" at bounding box center [640, 20] width 957 height 17
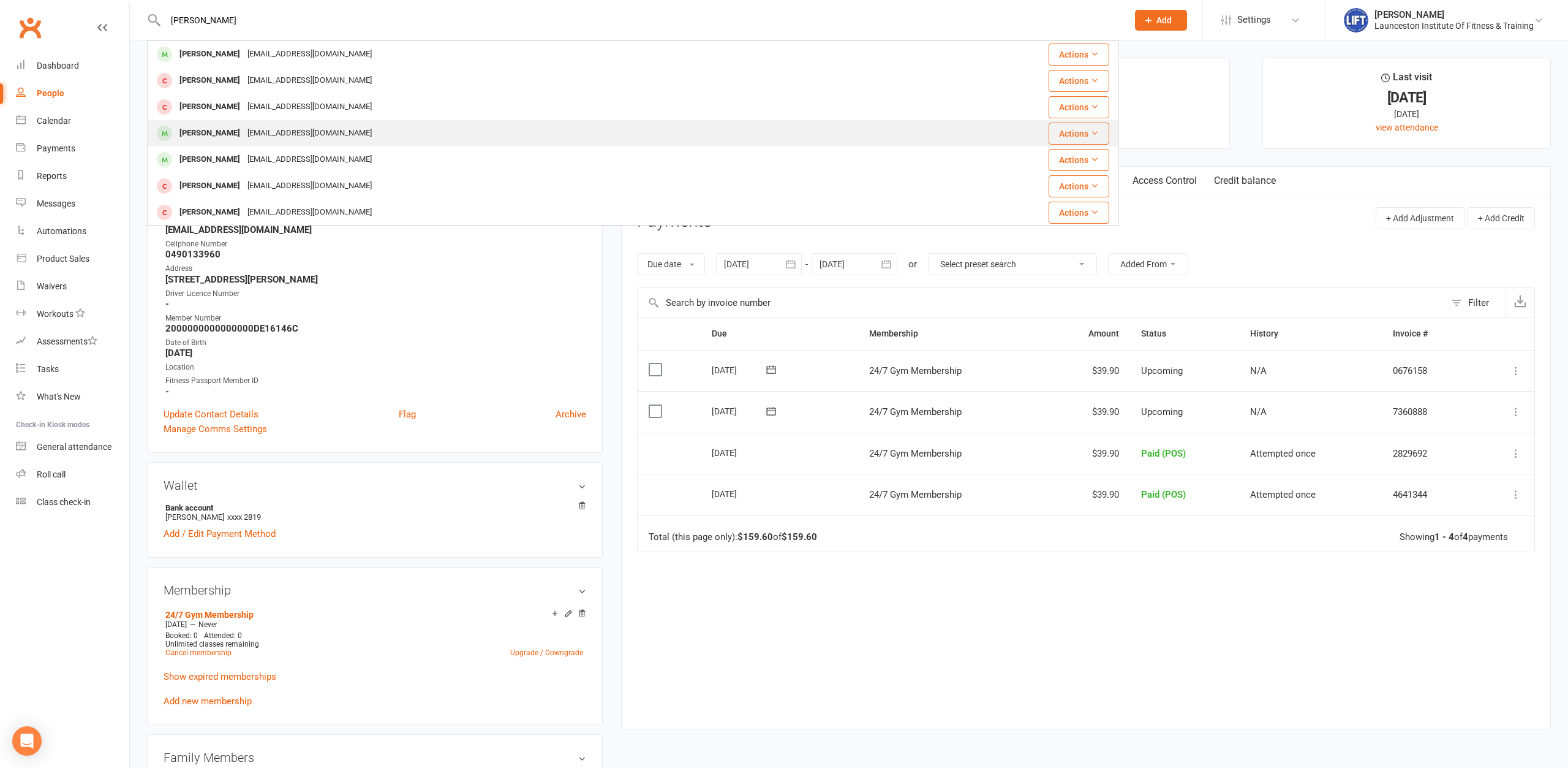
type input "[PERSON_NAME]"
click at [299, 128] on div "[EMAIL_ADDRESS][DOMAIN_NAME]" at bounding box center [309, 133] width 131 height 18
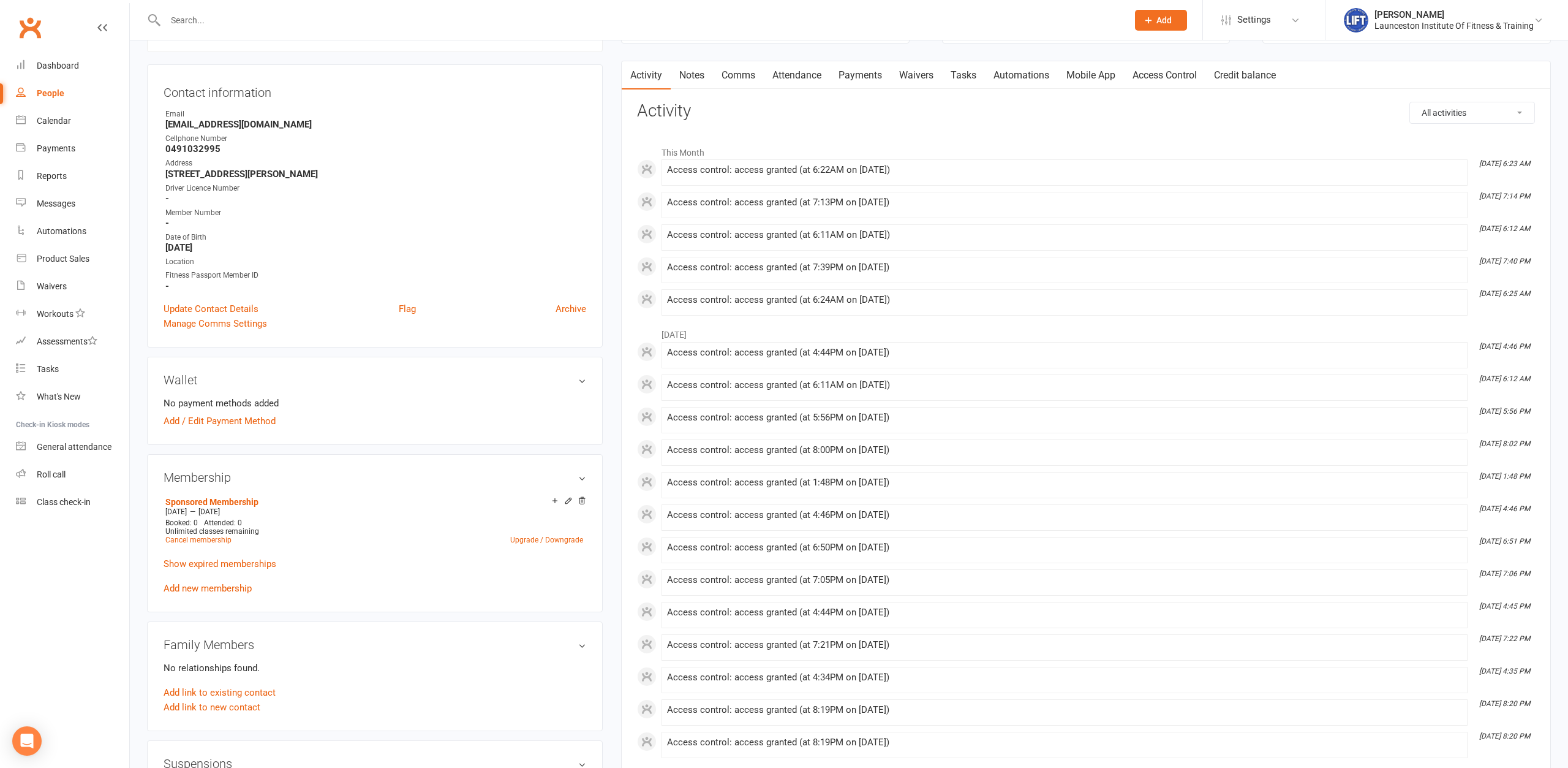
scroll to position [125, 0]
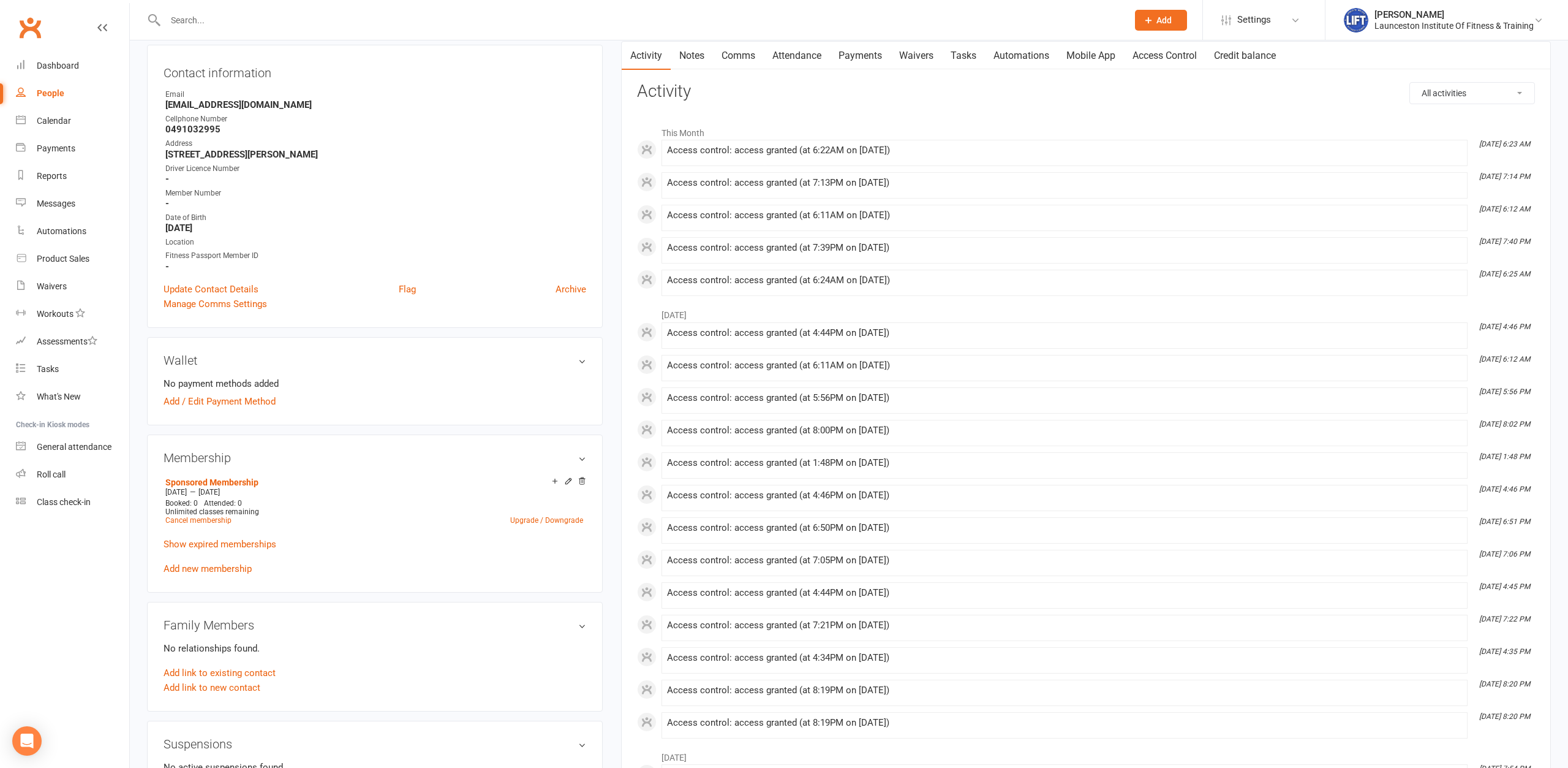
click at [240, 569] on link "Add new membership" at bounding box center [207, 568] width 88 height 11
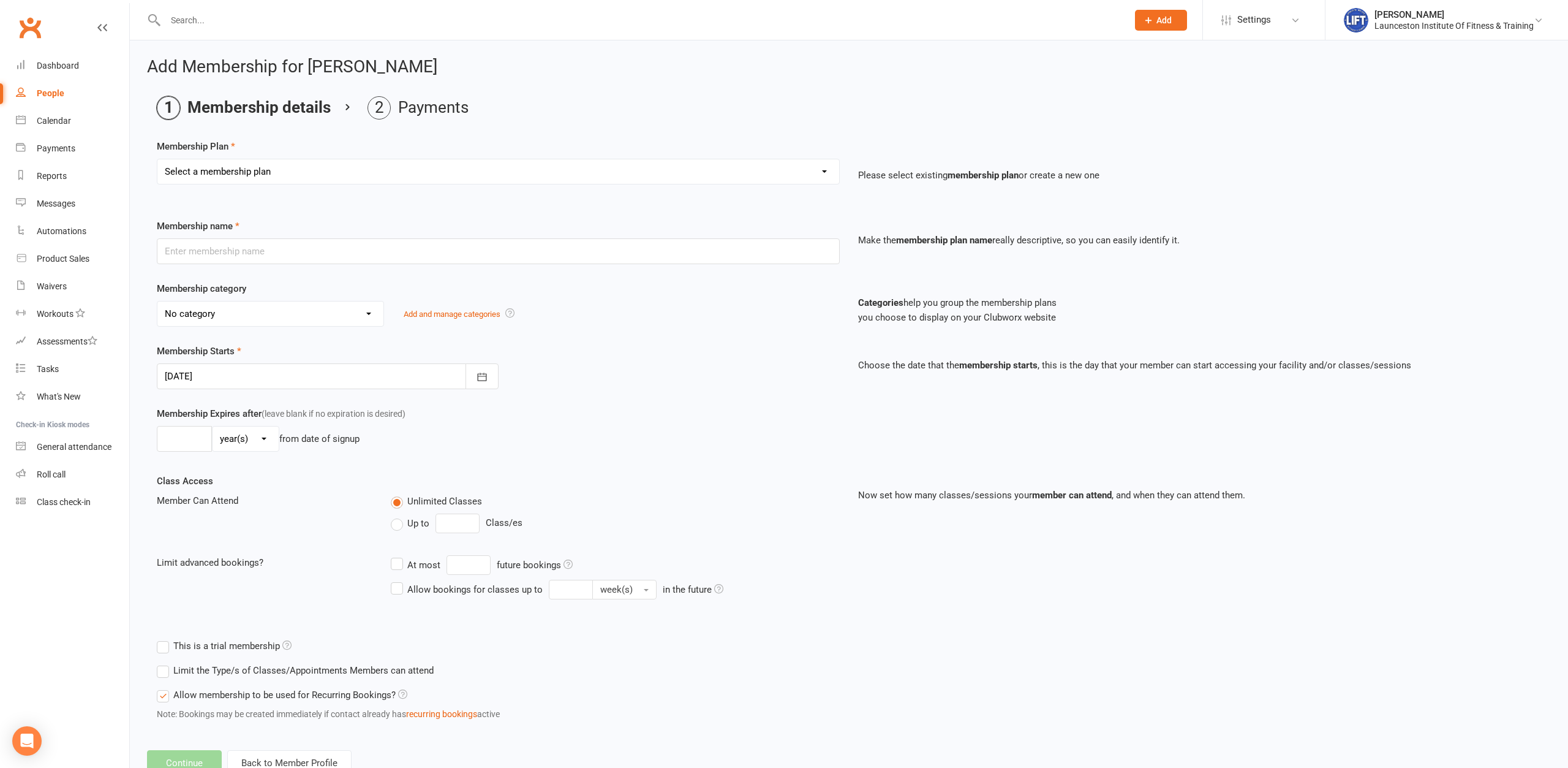
click at [157, 159] on select "Select a membership plan Create new Membership Plan 24/7 Gym Membership Pilates…" at bounding box center [498, 171] width 681 height 24
select select "1"
click option "24/7 Gym Membership" at bounding box center [0, 0] width 0 height 0
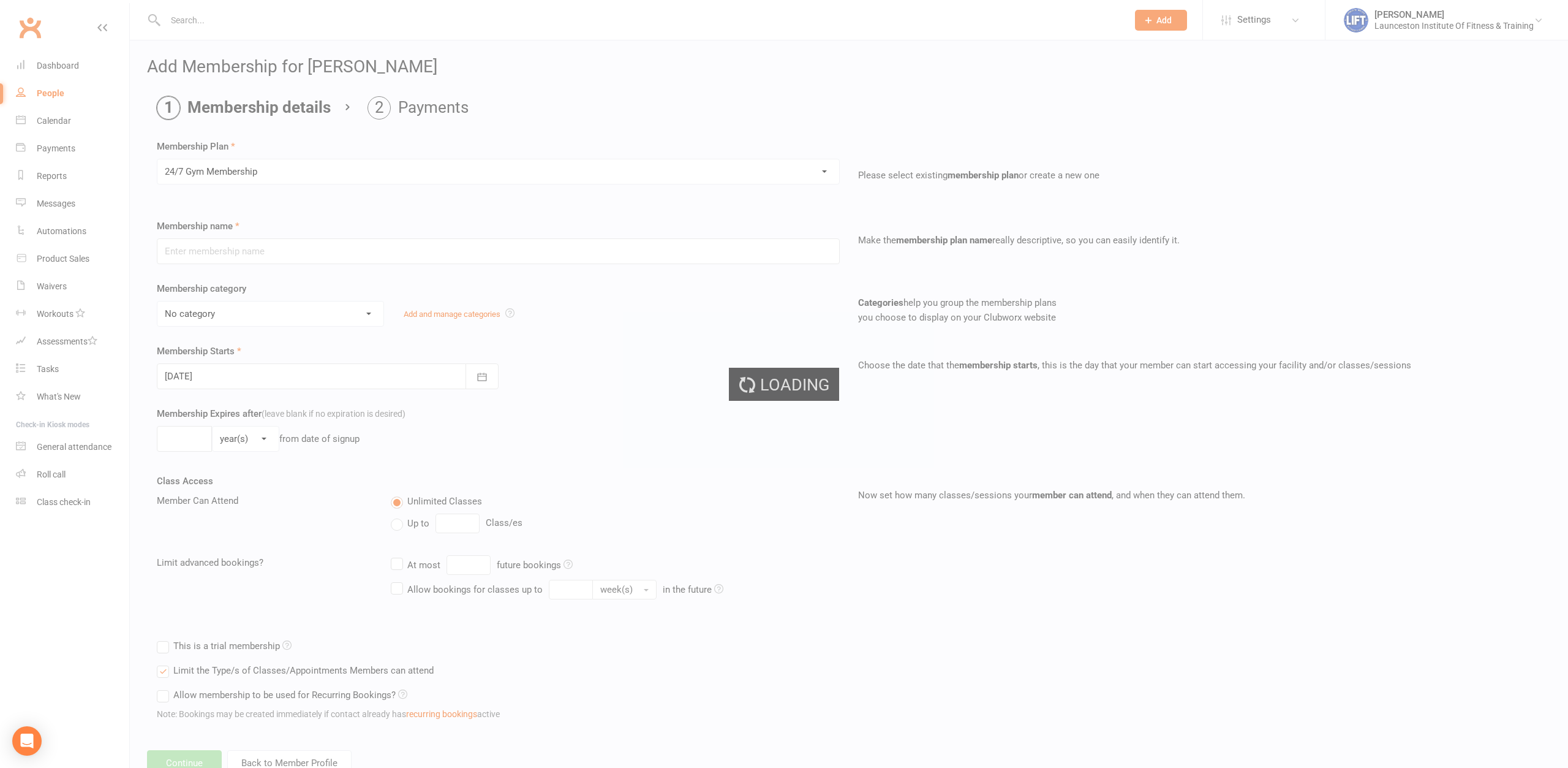
type input "24/7 Gym Membership"
select select "2"
type input "0"
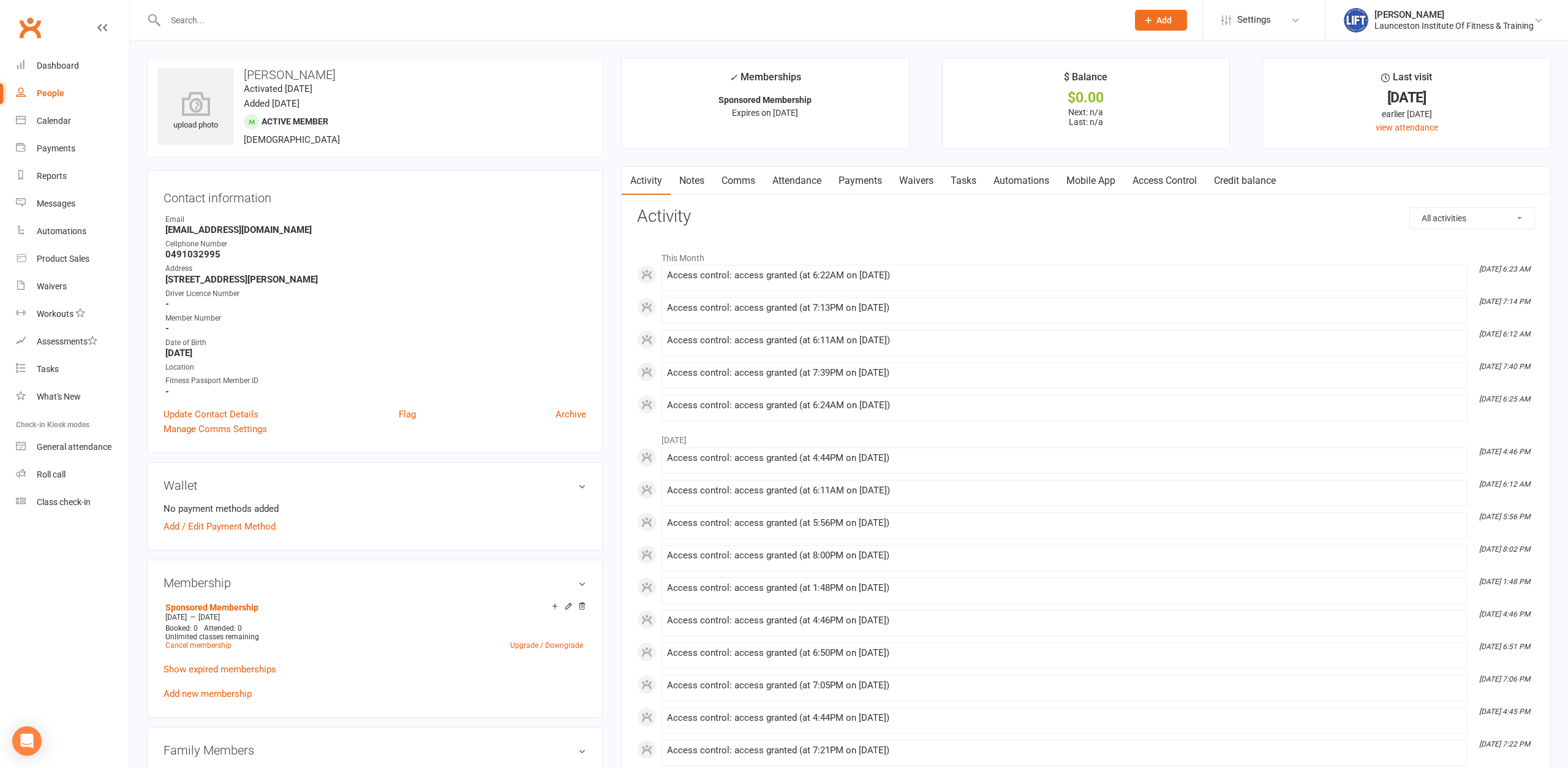
click at [915, 170] on link "Waivers" at bounding box center [916, 181] width 52 height 29
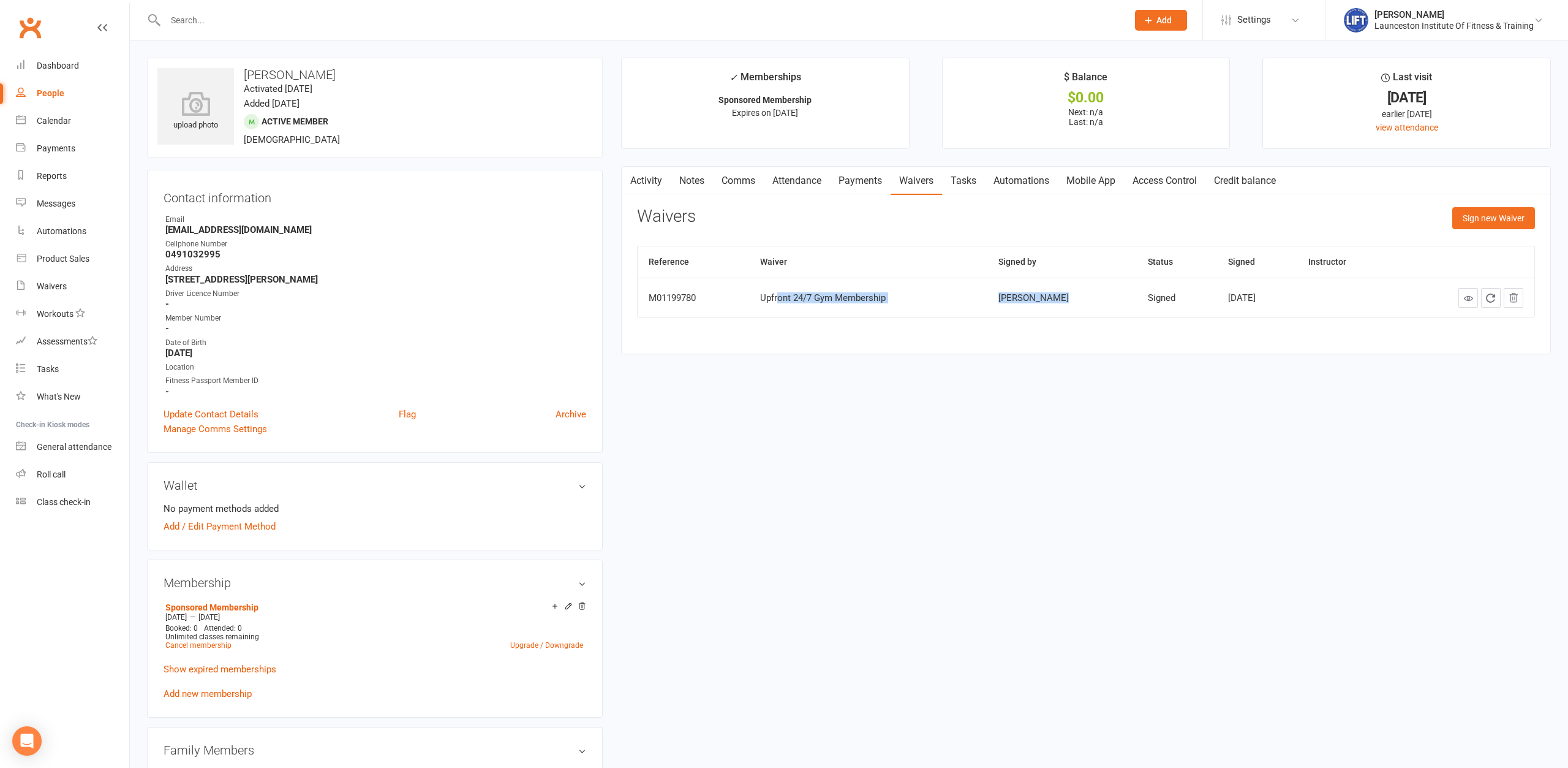
drag, startPoint x: 778, startPoint y: 300, endPoint x: 1108, endPoint y: 362, distance: 335.8
click at [1076, 320] on div "Reference Waiver Signed by Status Signed Instructor M01199780 Upfront 24/7 Gym …" at bounding box center [1086, 290] width 898 height 89
click at [1292, 377] on div "upload photo [PERSON_NAME] Activated [DATE] Added [DATE] Active member [DEMOGRA…" at bounding box center [848, 765] width 1422 height 1413
click at [203, 697] on link "Add new membership" at bounding box center [207, 694] width 88 height 11
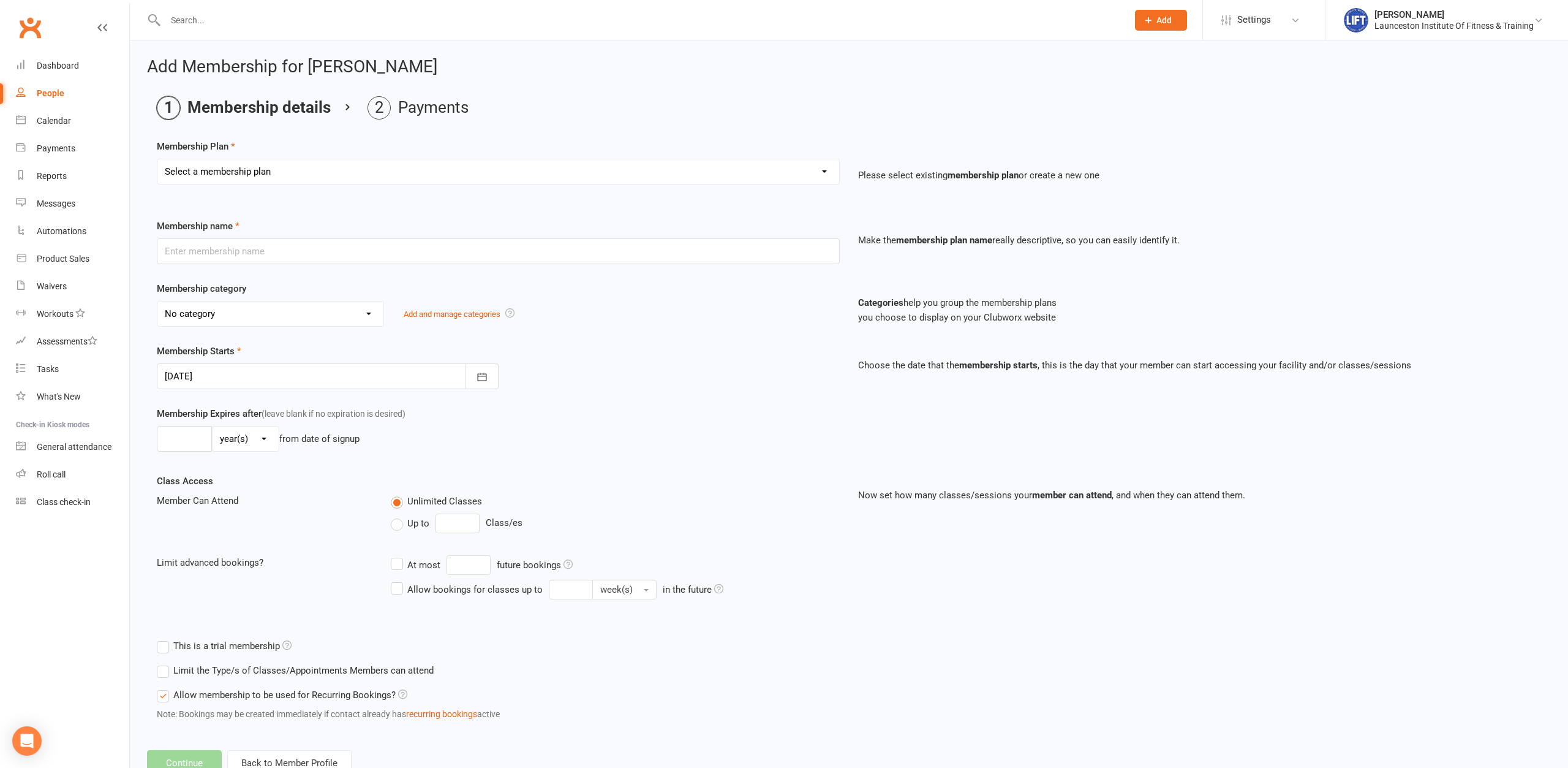
click at [312, 185] on div "Select a membership plan Create new Membership Plan 24/7 Gym Membership Pilates…" at bounding box center [498, 180] width 701 height 43
click at [157, 159] on select "Select a membership plan Create new Membership Plan 24/7 Gym Membership Pilates…" at bounding box center [498, 171] width 681 height 24
select select "1"
click option "24/7 Gym Membership" at bounding box center [0, 0] width 0 height 0
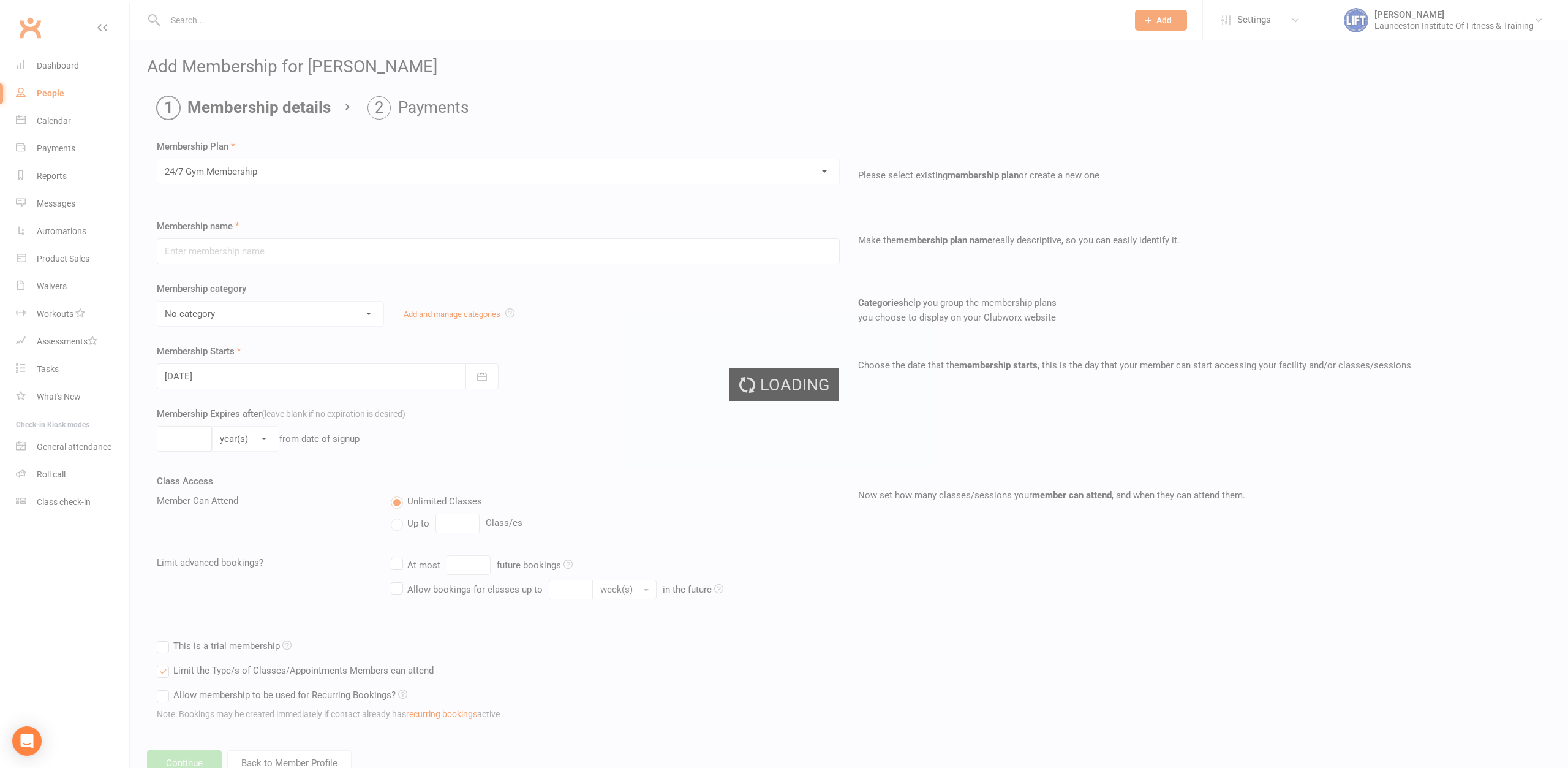
type input "24/7 Gym Membership"
select select "2"
type input "0"
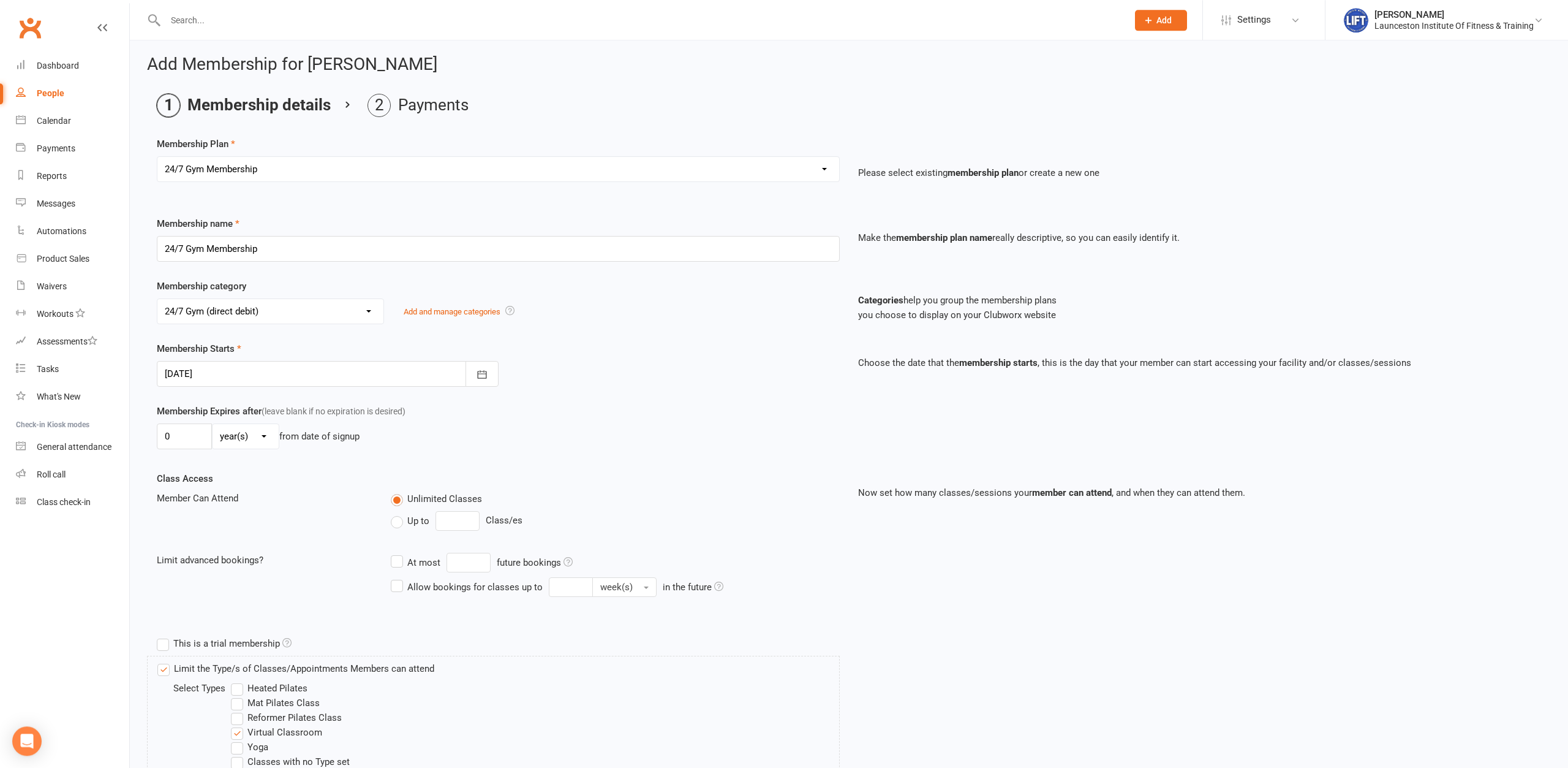
scroll to position [62, 0]
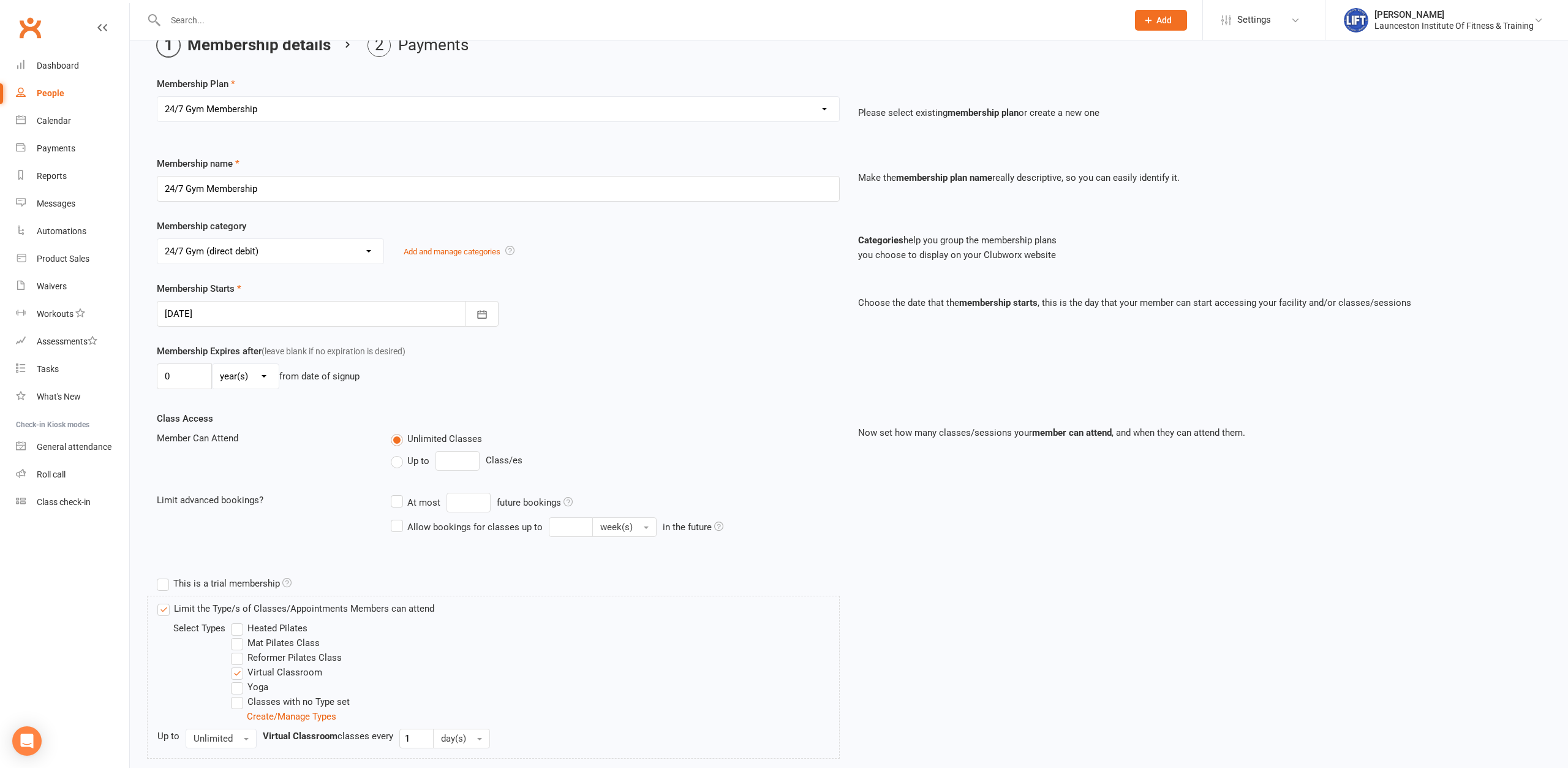
drag, startPoint x: 178, startPoint y: 318, endPoint x: 192, endPoint y: 356, distance: 40.5
click at [178, 318] on div at bounding box center [327, 314] width 341 height 26
click at [290, 427] on button "17" at bounding box center [287, 438] width 26 height 22
type input "[DATE]"
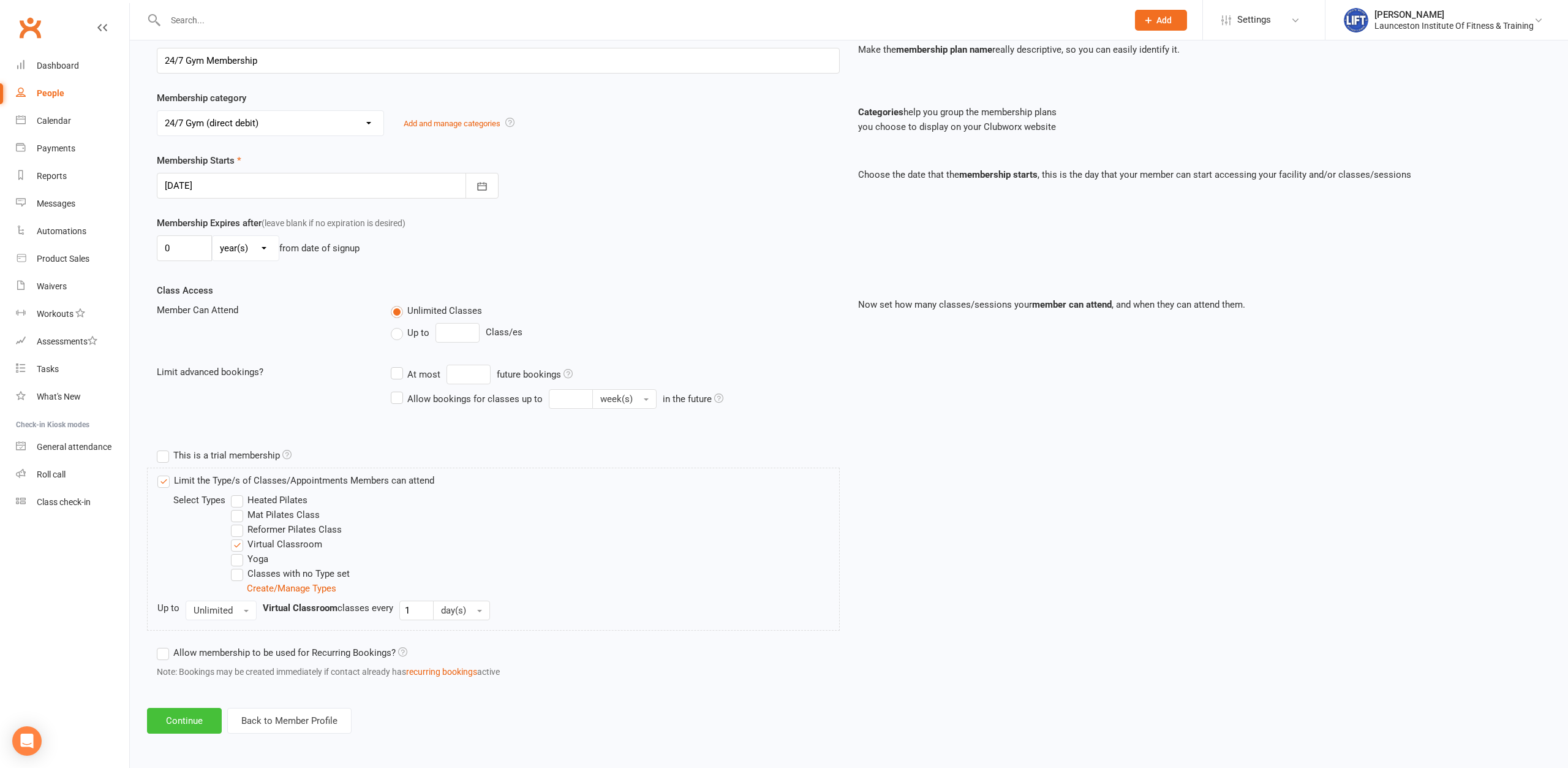
click at [187, 724] on button "Continue" at bounding box center [184, 720] width 74 height 26
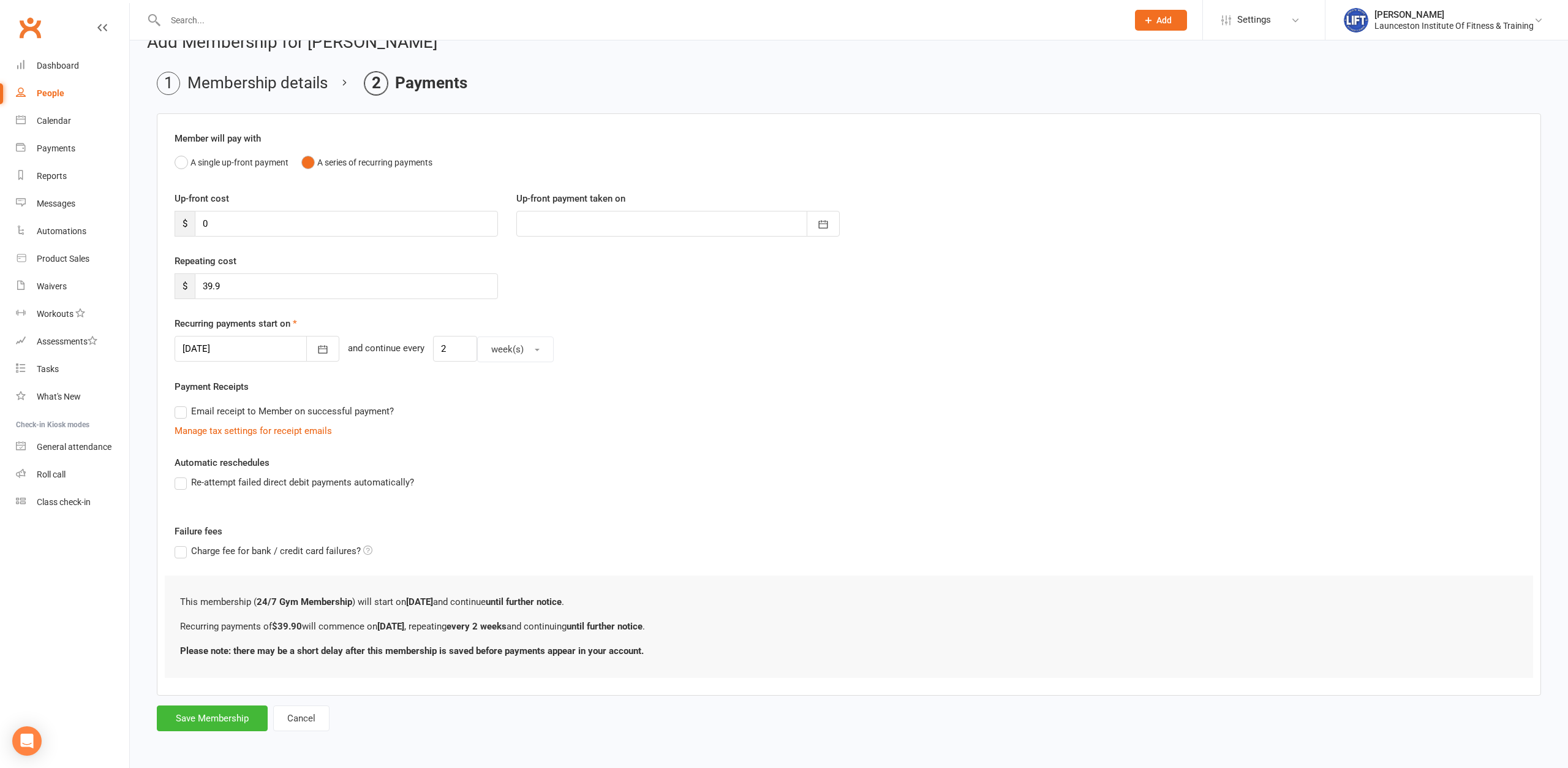
scroll to position [0, 0]
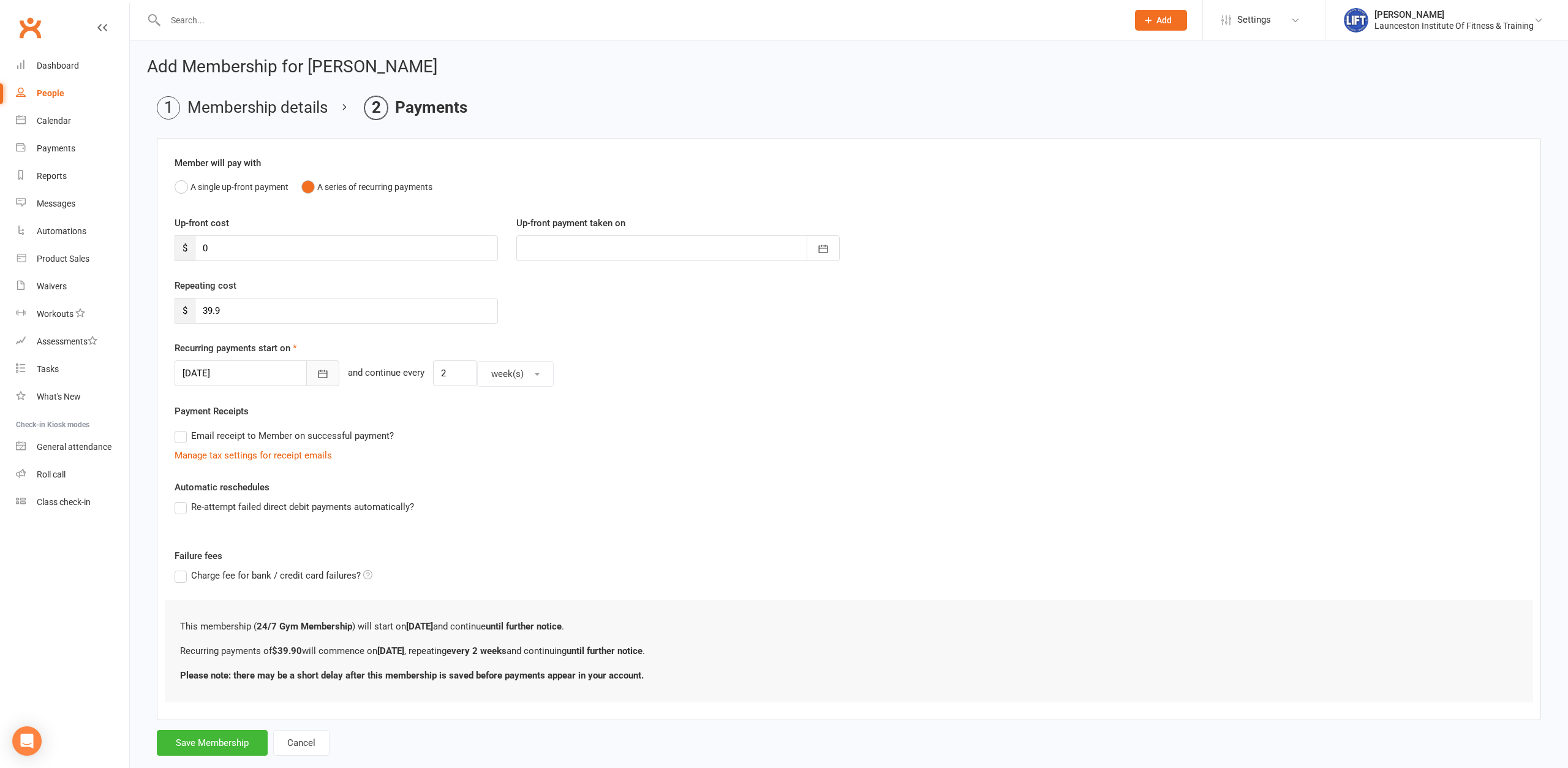
click at [318, 368] on icon "button" at bounding box center [322, 374] width 12 height 12
click at [494, 522] on div "Re-attempt failed direct debit payments automatically?" at bounding box center [848, 515] width 1367 height 32
click at [245, 749] on button "Save Membership" at bounding box center [212, 743] width 111 height 26
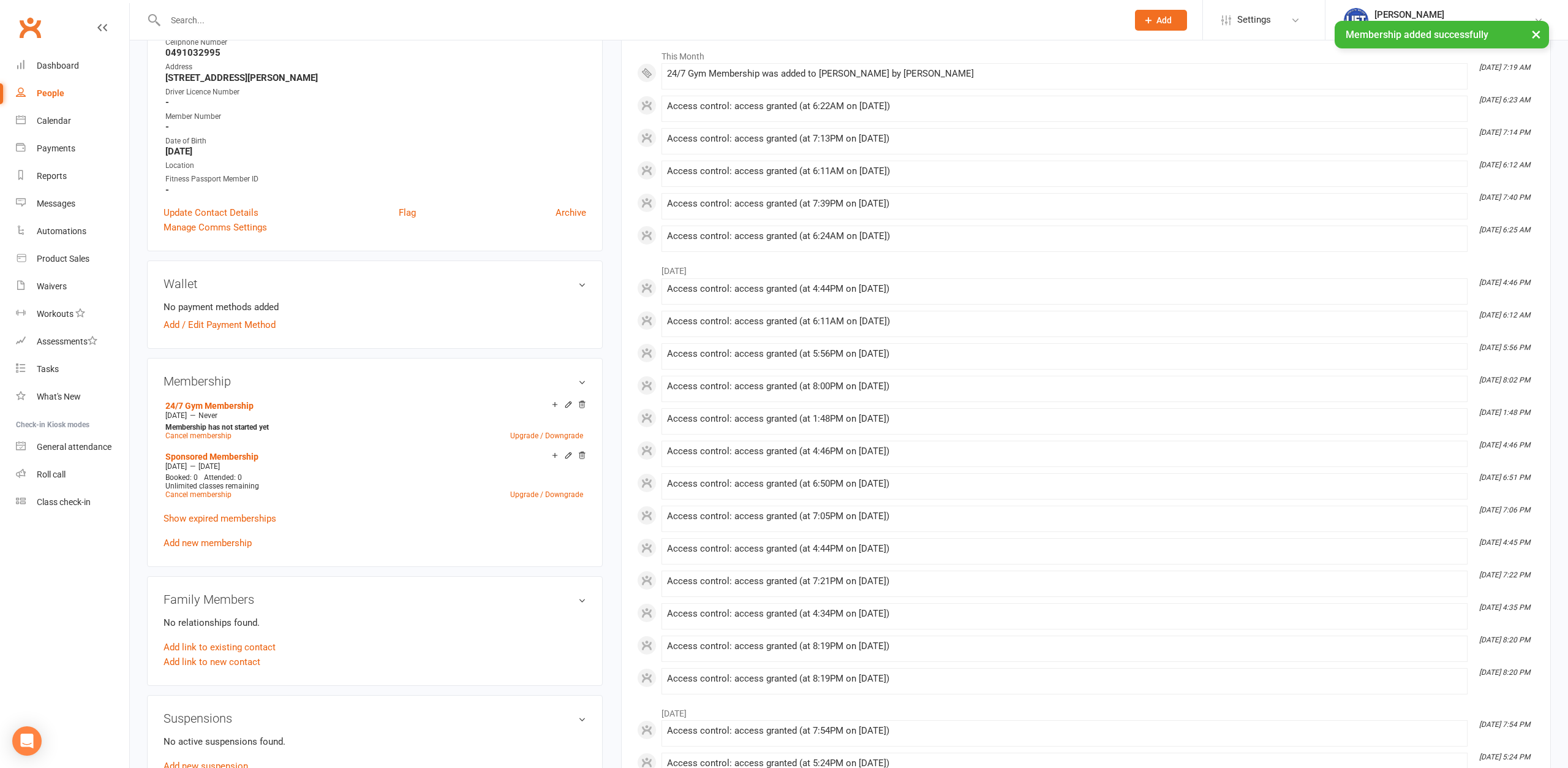
scroll to position [250, 0]
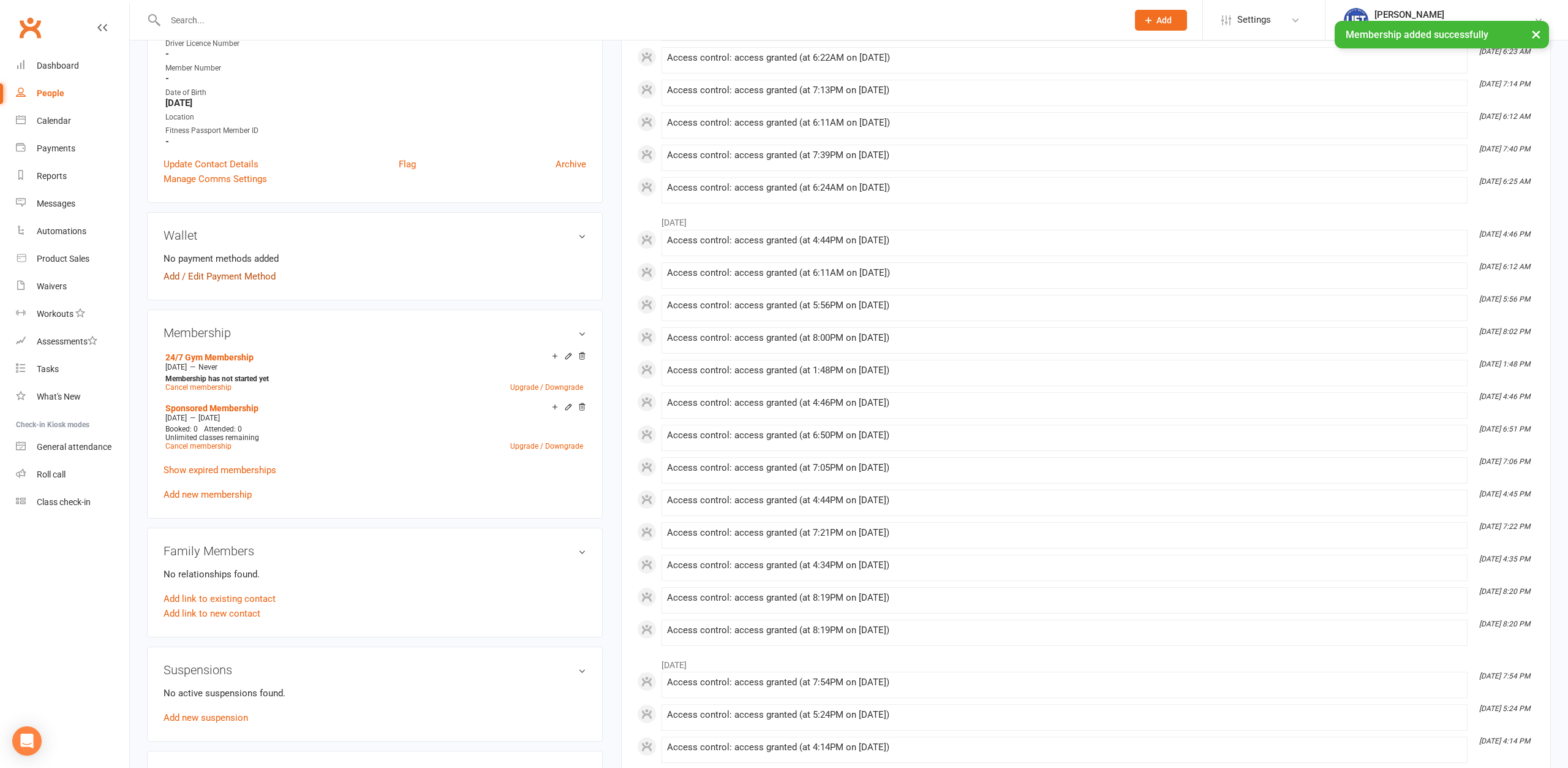
click at [227, 276] on link "Add / Edit Payment Method" at bounding box center [220, 276] width 112 height 15
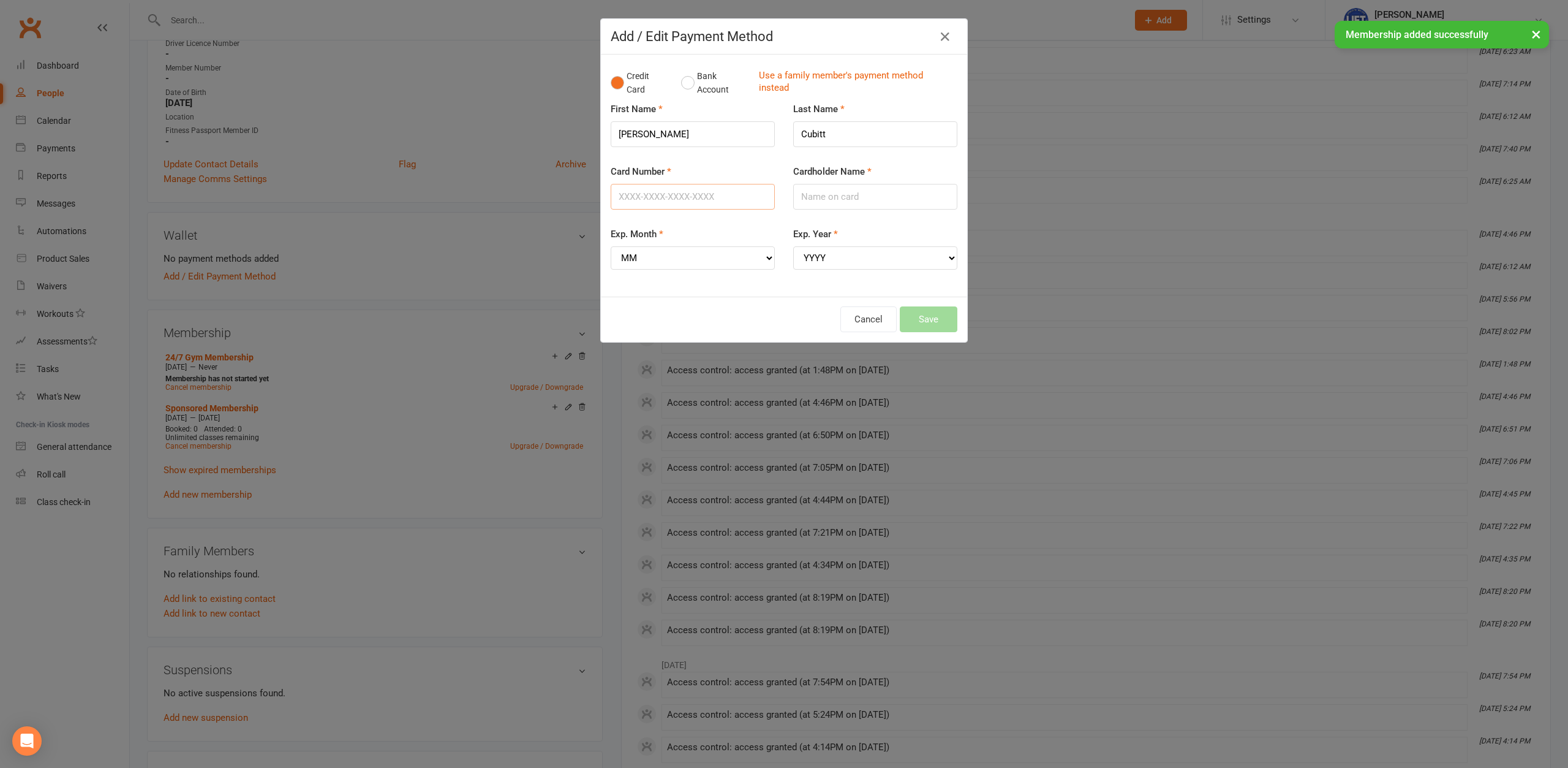
click at [725, 199] on input "Card Number" at bounding box center [692, 197] width 164 height 26
click at [680, 87] on div "Credit Card Bank Account Use a family member's payment method instead" at bounding box center [783, 82] width 347 height 37
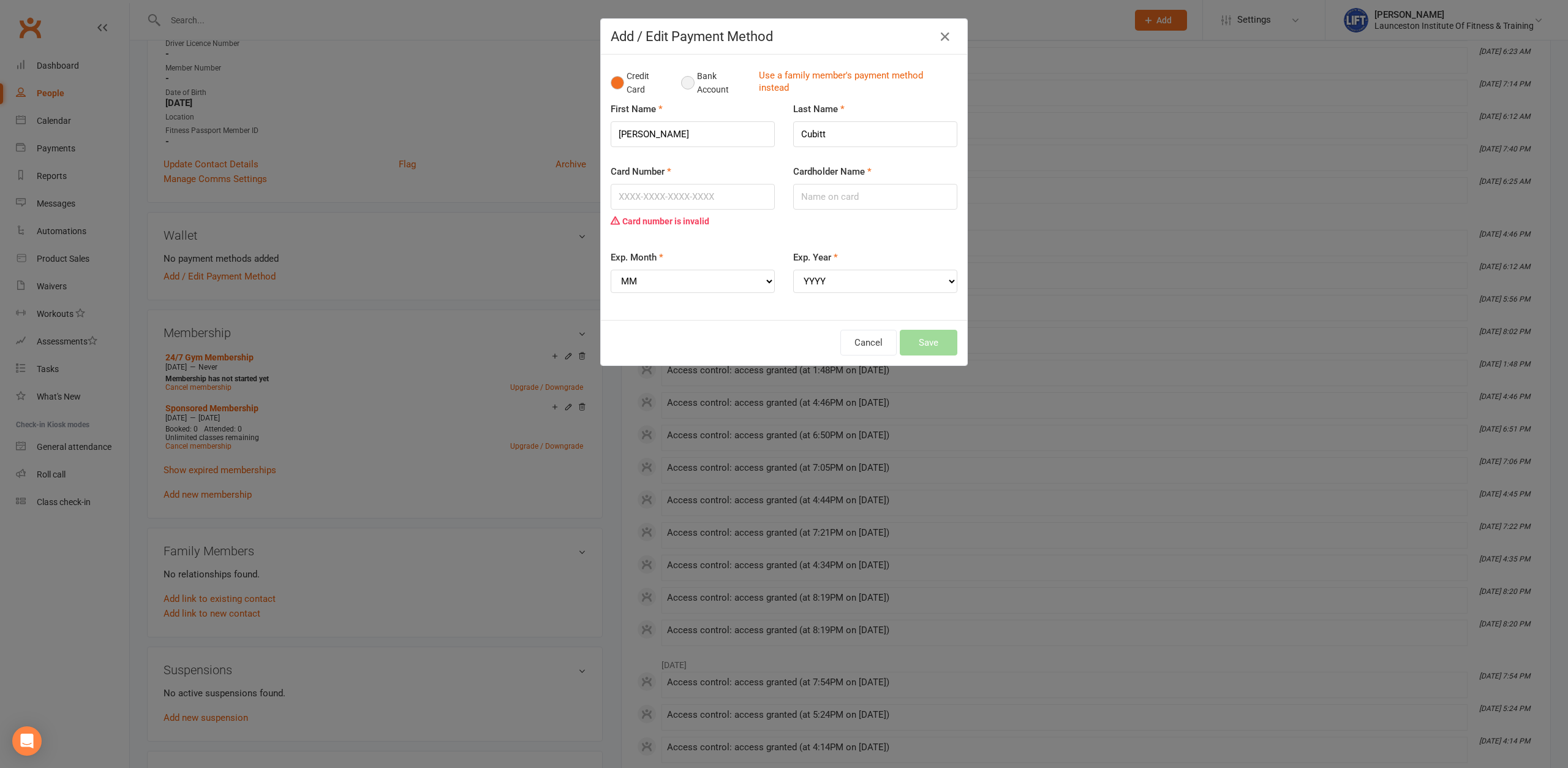
click at [692, 93] on button "Bank Account" at bounding box center [715, 82] width 68 height 37
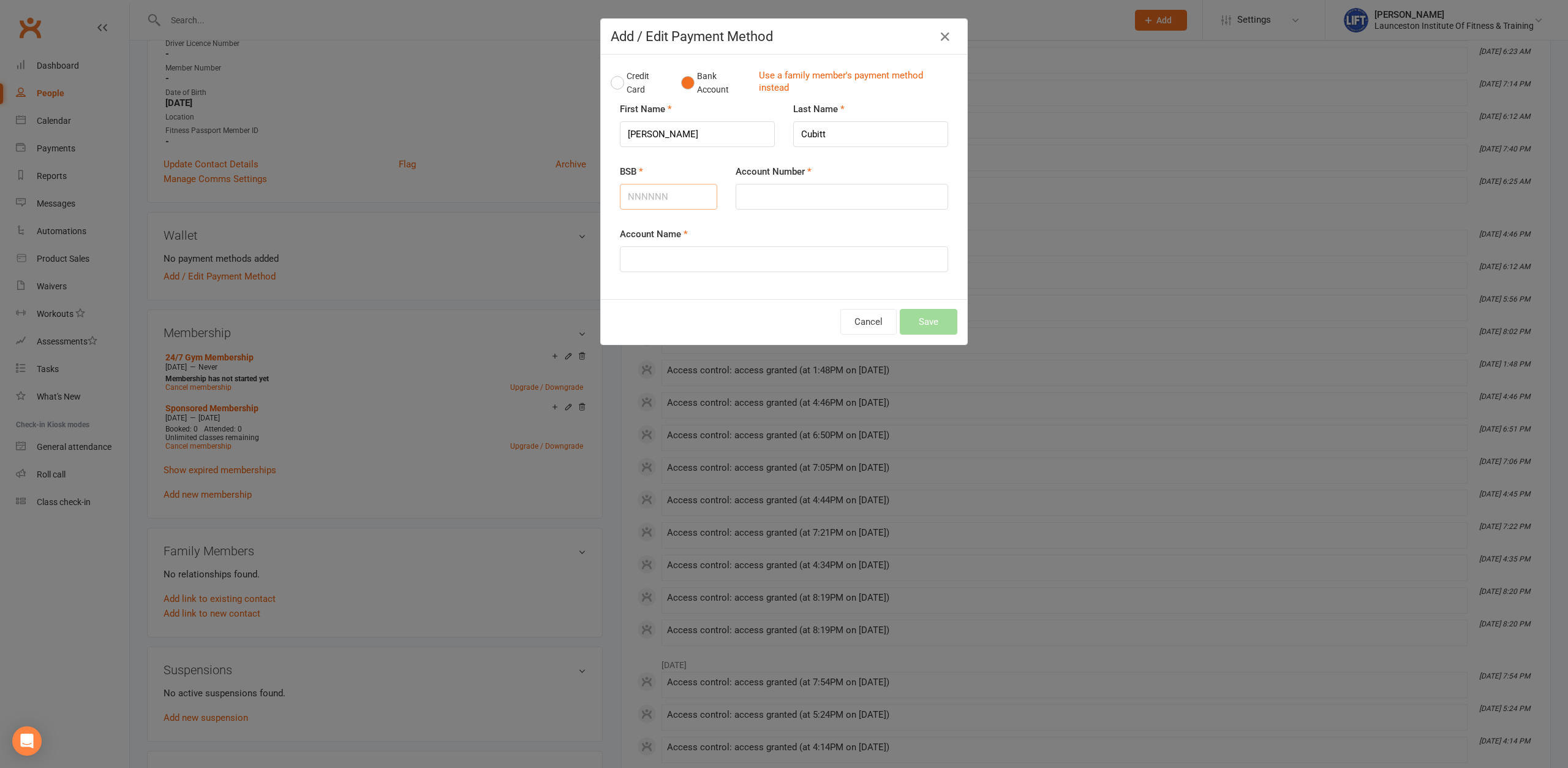
click at [677, 199] on input "BSB" at bounding box center [668, 197] width 98 height 26
type input "633000"
type input "157286402"
click at [704, 260] on input "Account Name" at bounding box center [784, 259] width 328 height 26
type input "[PERSON_NAME]"
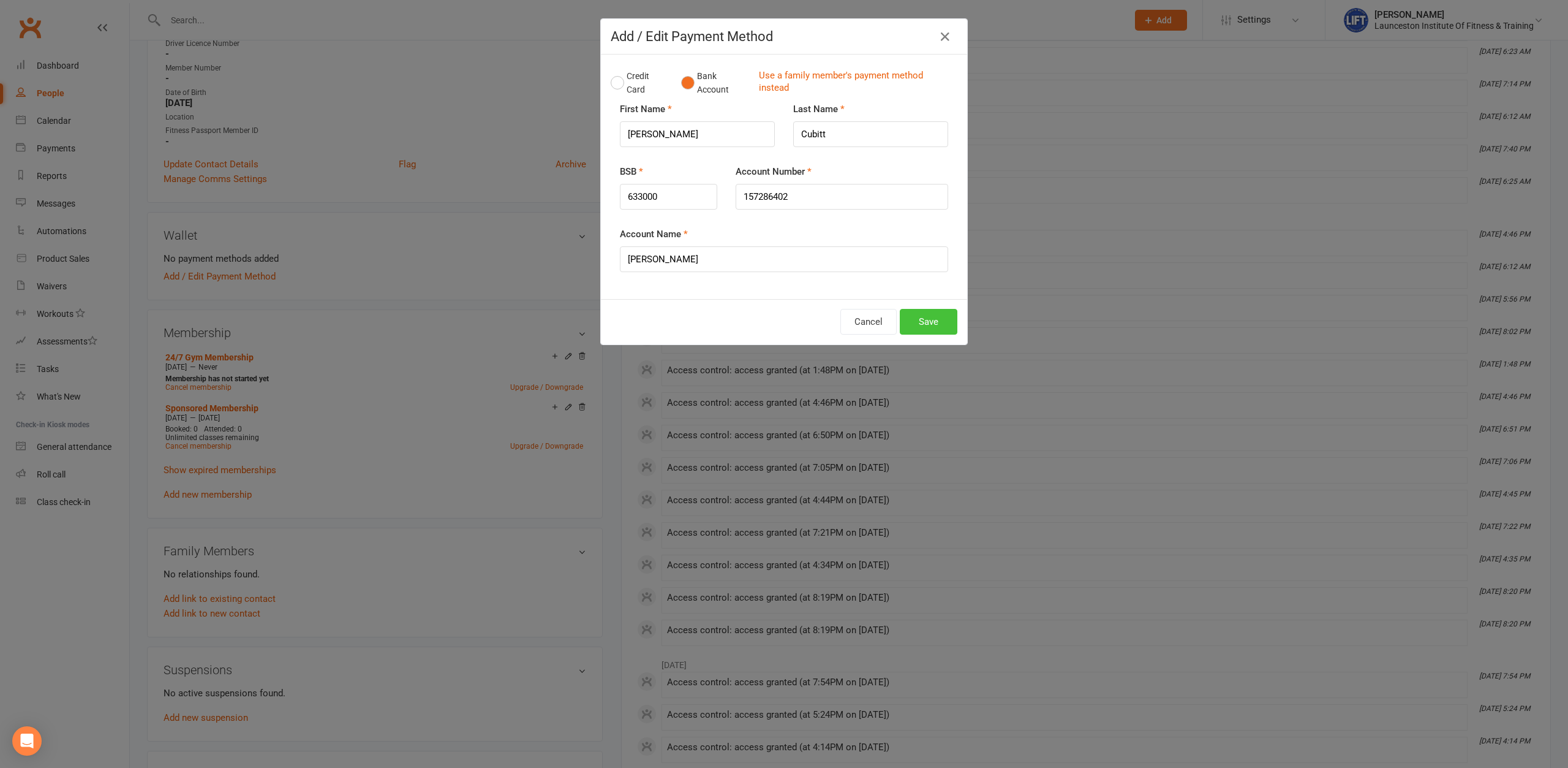
click at [927, 325] on button "Save" at bounding box center [928, 322] width 58 height 26
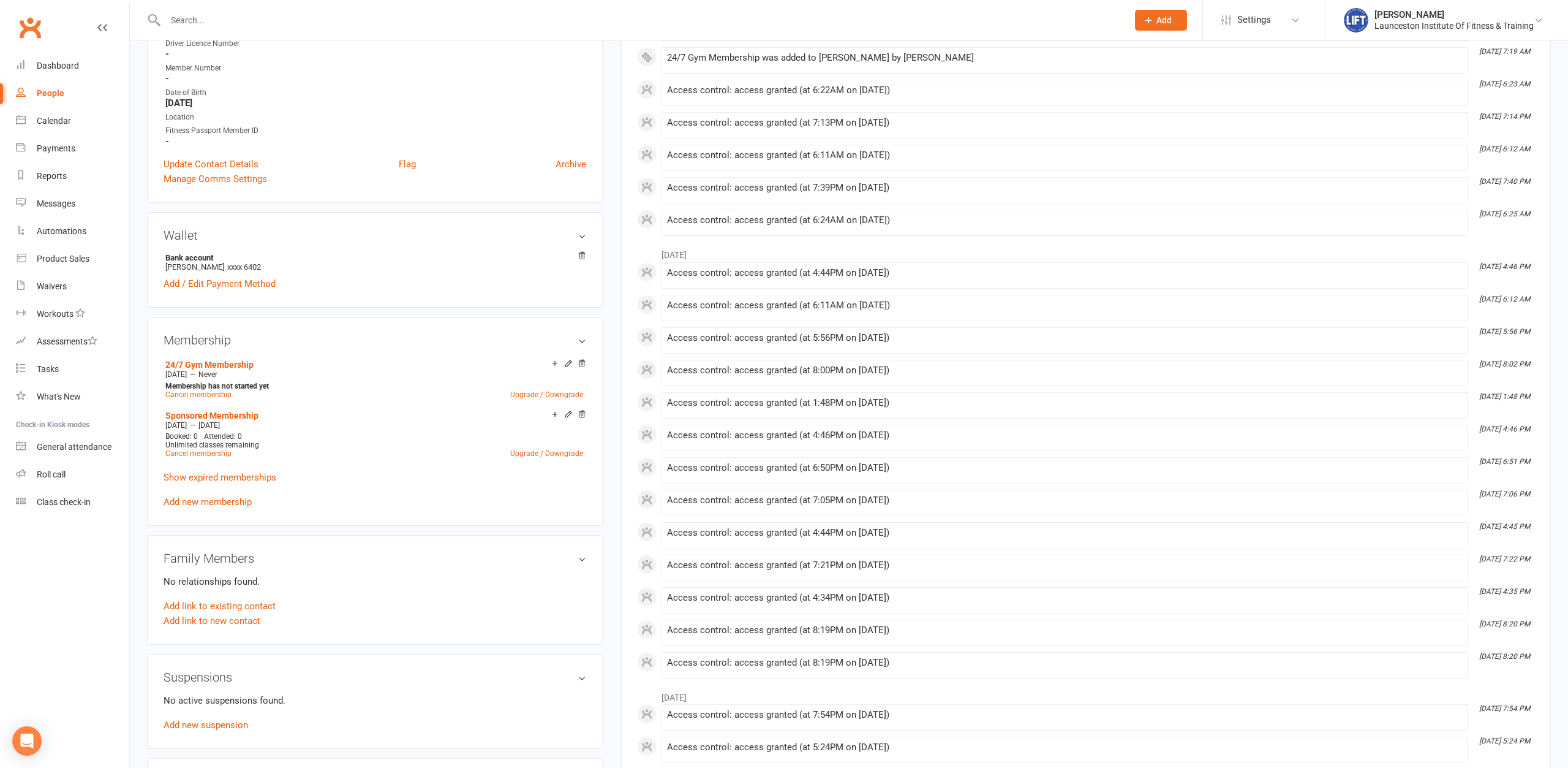
scroll to position [0, 0]
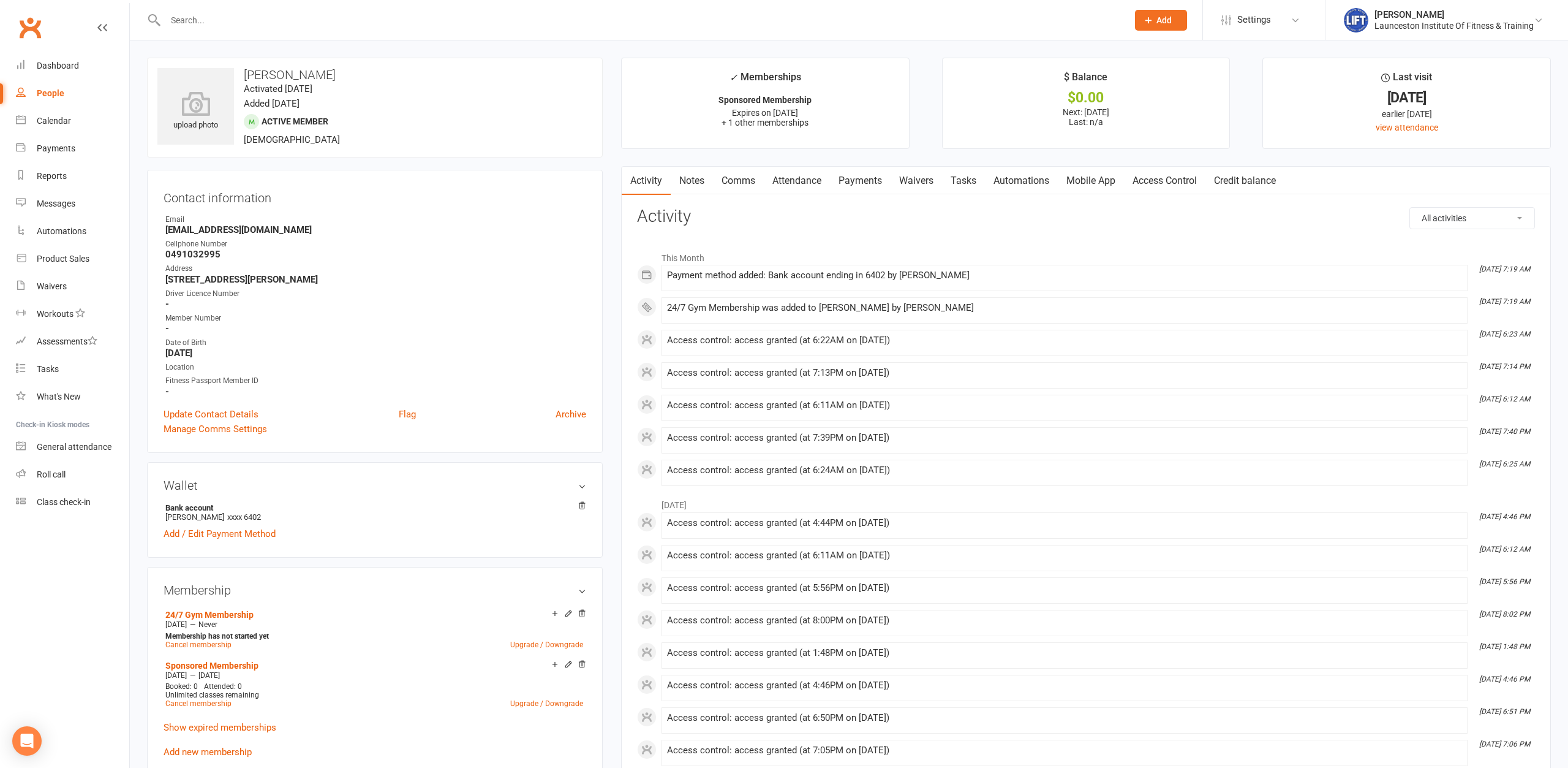
click at [1170, 178] on link "Access Control" at bounding box center [1164, 181] width 81 height 29
